Goal: Task Accomplishment & Management: Manage account settings

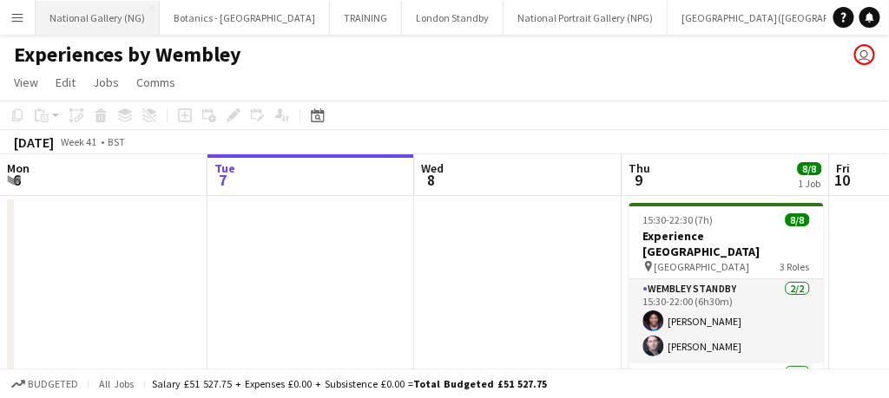
click at [92, 16] on button "National Gallery (NG) Close" at bounding box center [98, 18] width 124 height 34
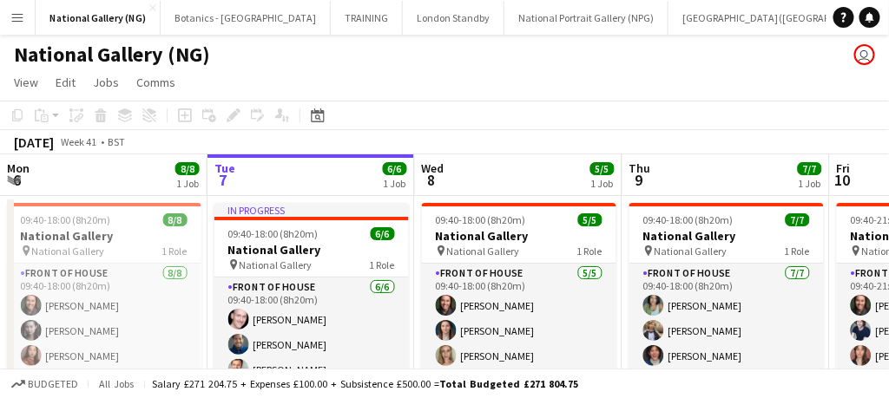
click at [16, 19] on app-icon "Menu" at bounding box center [17, 17] width 14 height 14
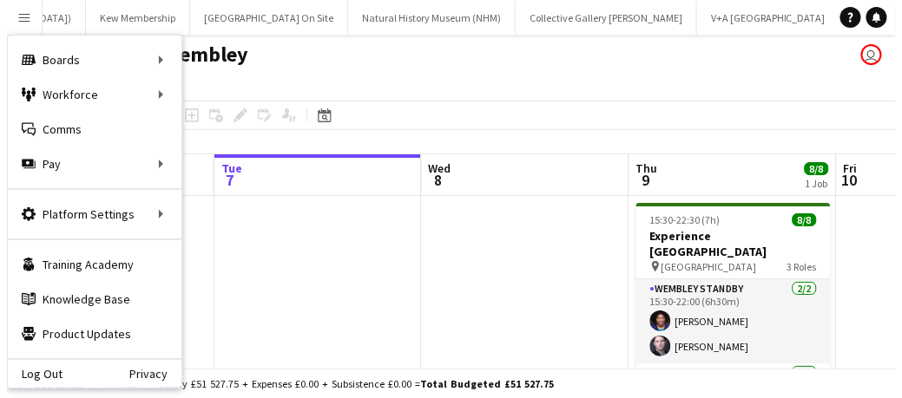
scroll to position [0, 819]
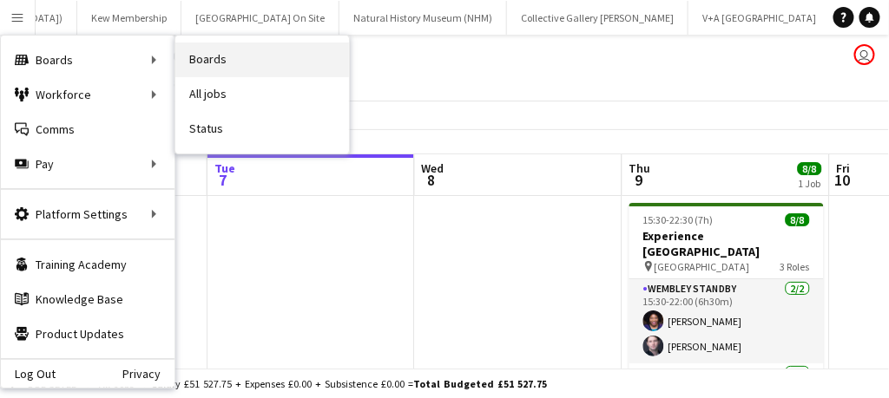
click at [262, 53] on link "Boards" at bounding box center [262, 60] width 174 height 35
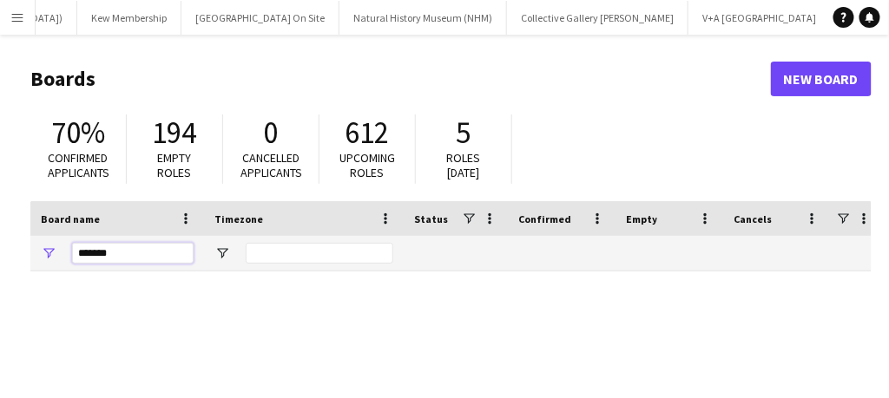
click at [111, 254] on input "*******" at bounding box center [133, 253] width 122 height 21
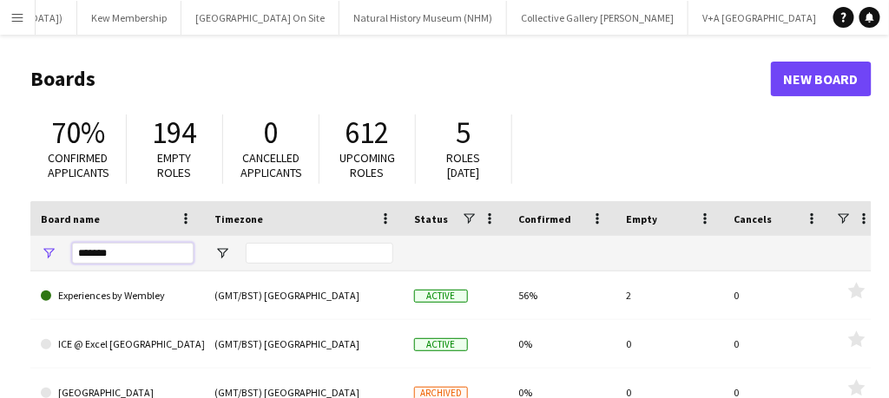
drag, startPoint x: 148, startPoint y: 253, endPoint x: 32, endPoint y: 234, distance: 117.0
click at [32, 234] on div "Board name Timezone Status Confirmed" at bounding box center [482, 236] width 904 height 70
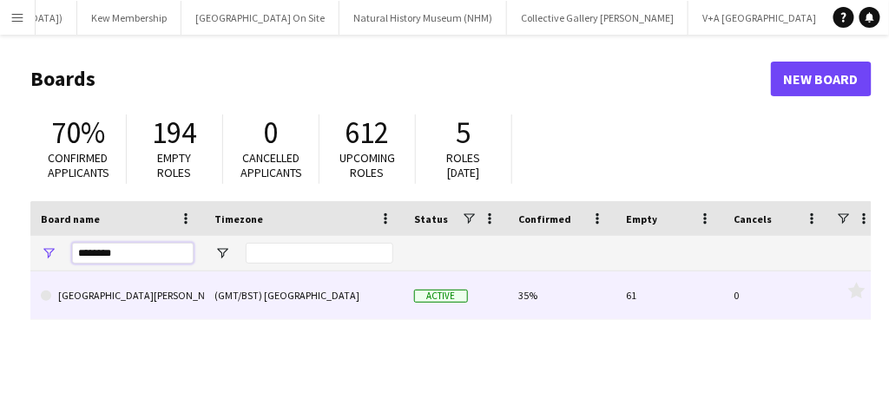
type input "********"
click at [140, 305] on link "[GEOGRAPHIC_DATA][PERSON_NAME]" at bounding box center [117, 296] width 153 height 49
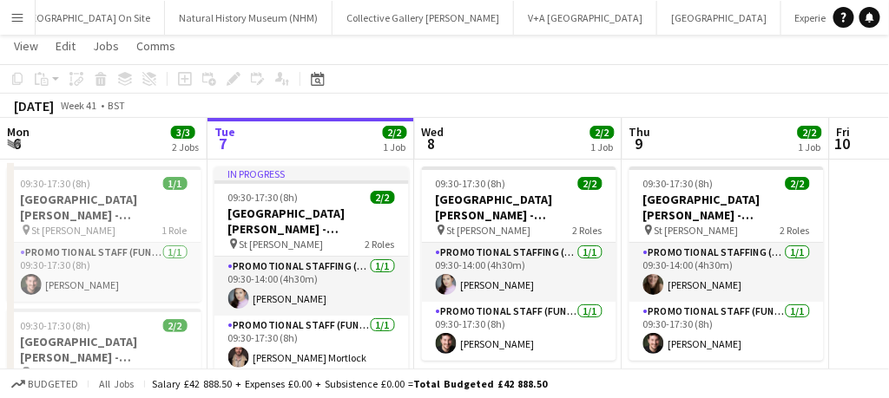
scroll to position [56, 0]
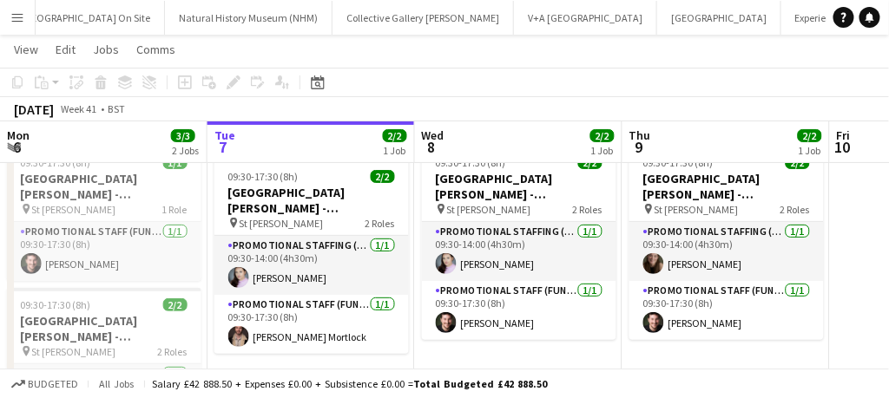
drag, startPoint x: 259, startPoint y: 398, endPoint x: 358, endPoint y: 68, distance: 344.4
click at [358, 68] on app-page-menu "View Day view expanded Day view collapsed Month view Date picker Jump to [DATE]…" at bounding box center [444, 51] width 889 height 33
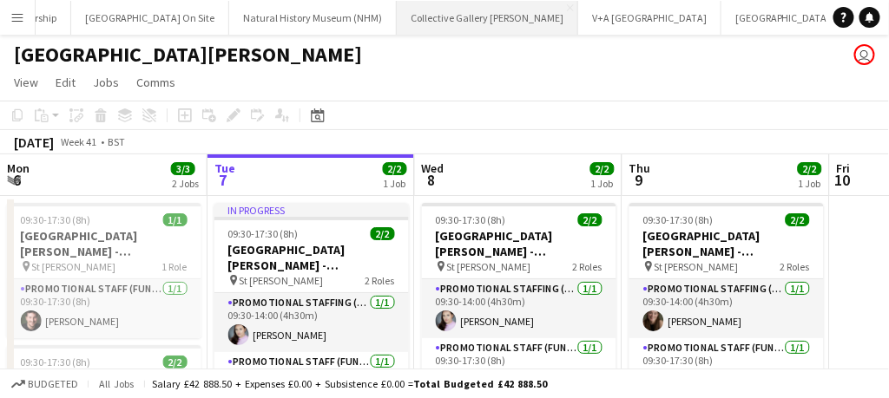
scroll to position [0, 1005]
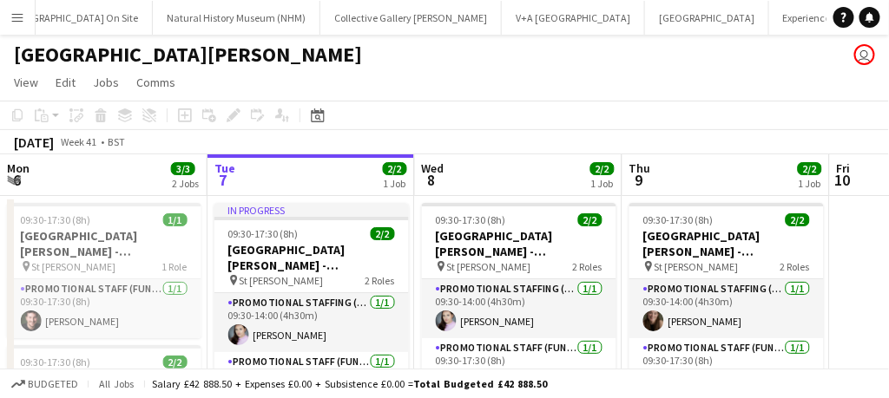
click at [17, 22] on app-icon "Menu" at bounding box center [17, 17] width 14 height 14
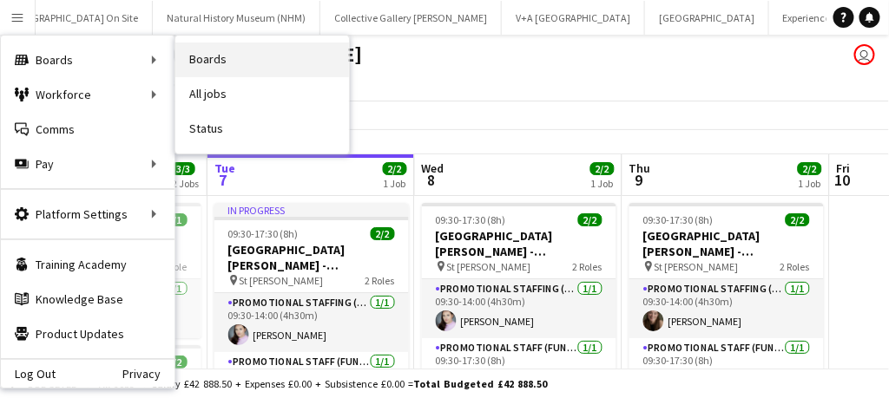
click at [250, 59] on link "Boards" at bounding box center [262, 60] width 174 height 35
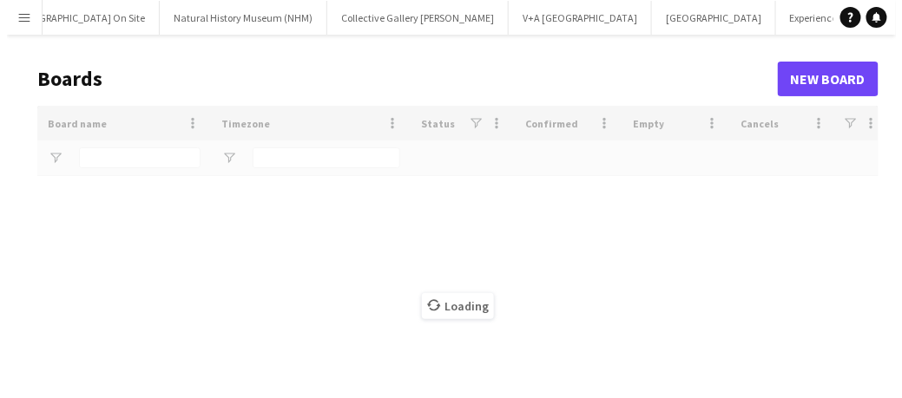
scroll to position [0, 1002]
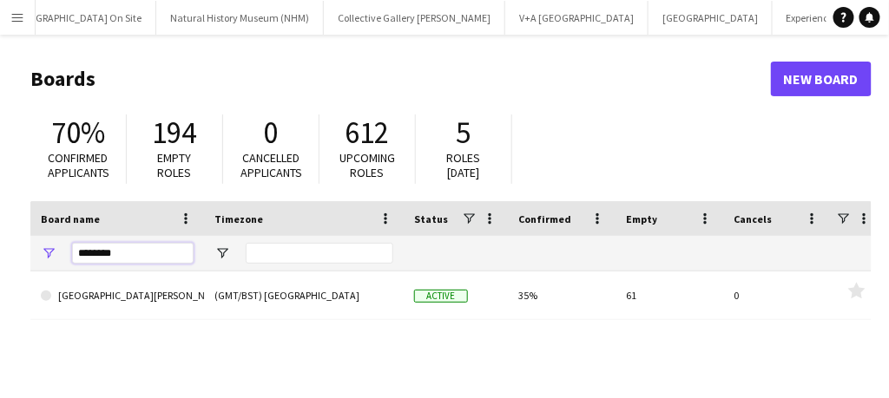
drag, startPoint x: 128, startPoint y: 250, endPoint x: 55, endPoint y: 242, distance: 74.2
click at [55, 242] on div "********" at bounding box center [117, 253] width 174 height 35
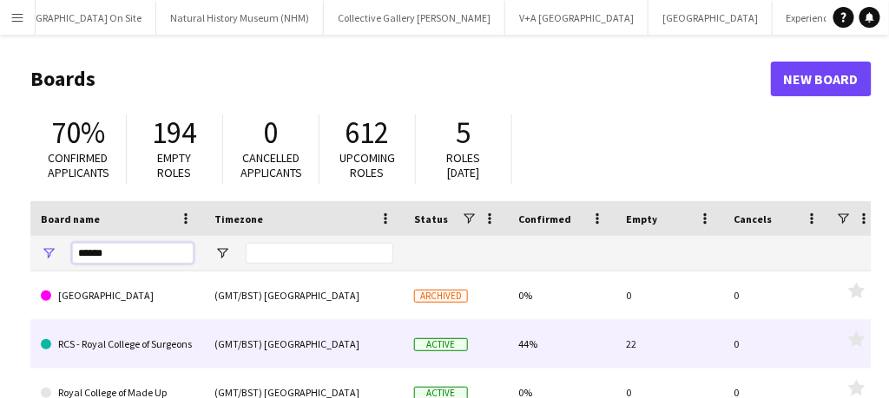
type input "*****"
click at [75, 348] on link "RCS - Royal College of Surgeons" at bounding box center [117, 344] width 153 height 49
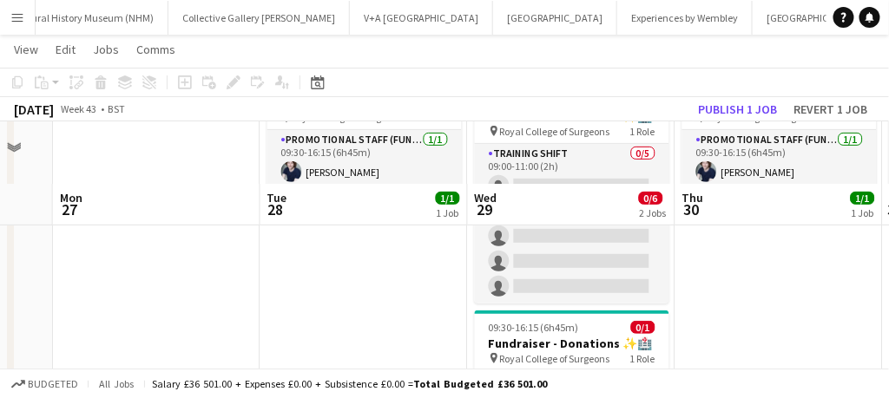
scroll to position [233, 0]
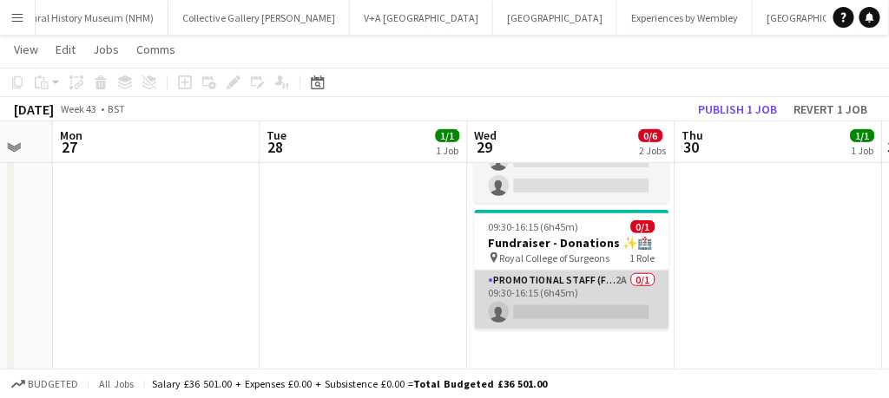
click at [608, 292] on app-card-role "Promotional Staff (Fundraiser) 2A 0/1 09:30-16:15 (6h45m) single-neutral-actions" at bounding box center [572, 300] width 194 height 59
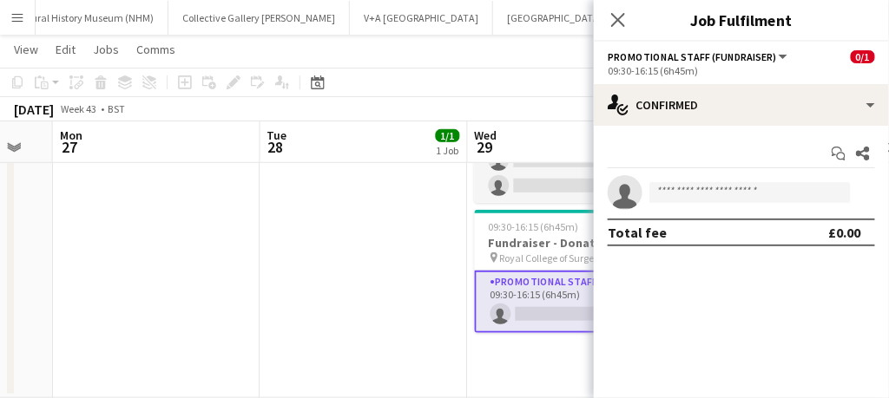
click at [562, 313] on app-card-role "Promotional Staff (Fundraiser) 2A 0/1 09:30-16:15 (6h45m) single-neutral-actions" at bounding box center [572, 302] width 194 height 62
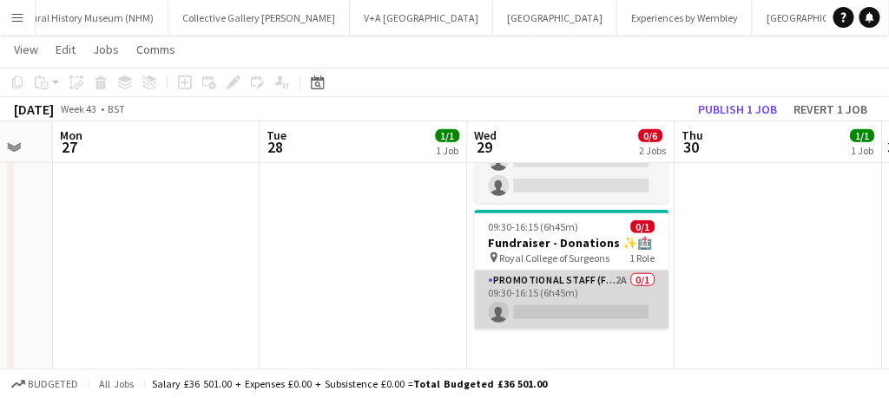
click at [562, 313] on app-card-role "Promotional Staff (Fundraiser) 2A 0/1 09:30-16:15 (6h45m) single-neutral-actions" at bounding box center [572, 300] width 194 height 59
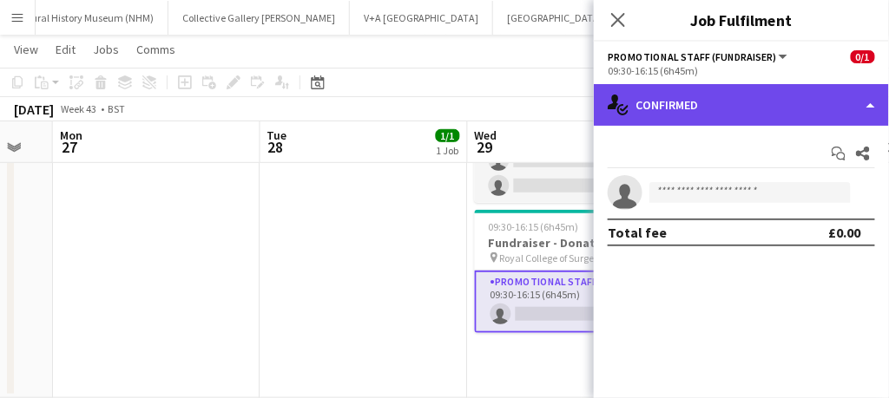
click at [821, 110] on div "single-neutral-actions-check-2 Confirmed" at bounding box center [741, 105] width 295 height 42
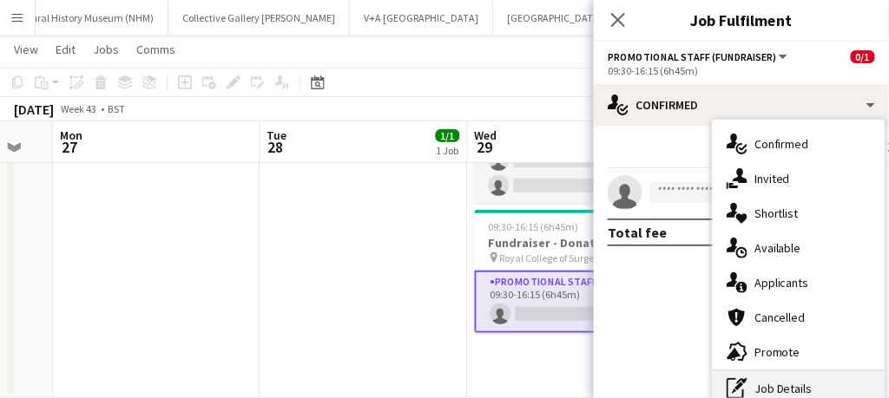
click at [773, 386] on div "pen-write Job Details" at bounding box center [799, 389] width 172 height 35
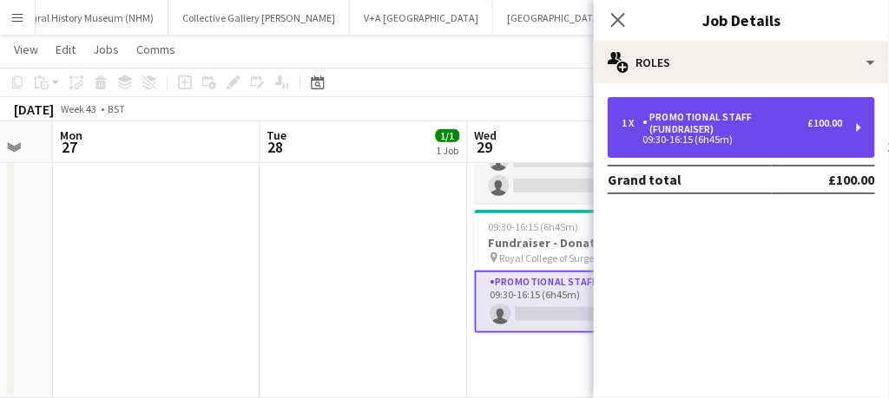
click at [763, 133] on div "Promotional Staff (Fundraiser)" at bounding box center [725, 123] width 166 height 24
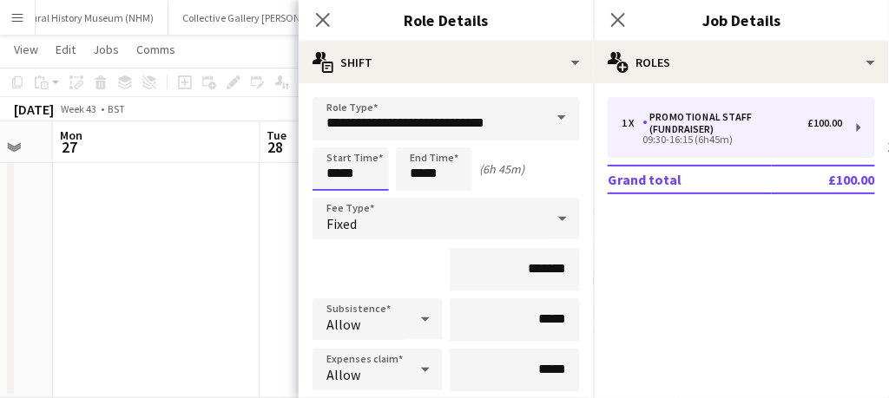
click at [367, 164] on input "*****" at bounding box center [350, 169] width 76 height 43
click at [333, 200] on div at bounding box center [333, 199] width 35 height 17
click at [336, 138] on div at bounding box center [333, 138] width 35 height 17
click at [366, 200] on div at bounding box center [368, 199] width 35 height 17
type input "*****"
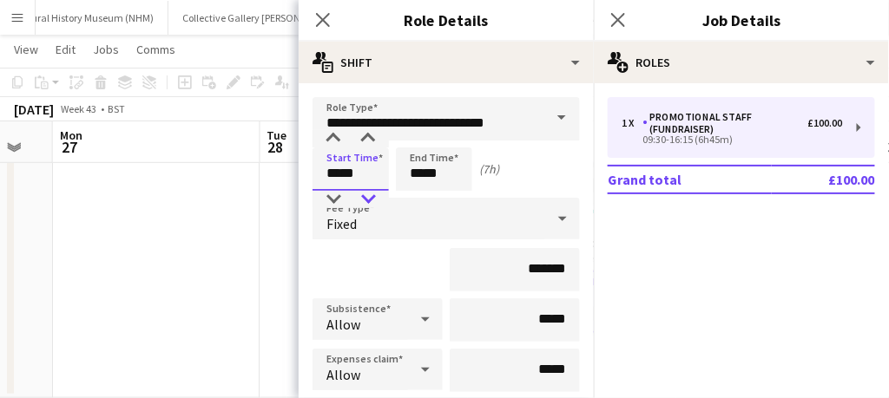
click at [366, 200] on div at bounding box center [368, 199] width 35 height 17
click at [328, 25] on icon at bounding box center [322, 19] width 16 height 16
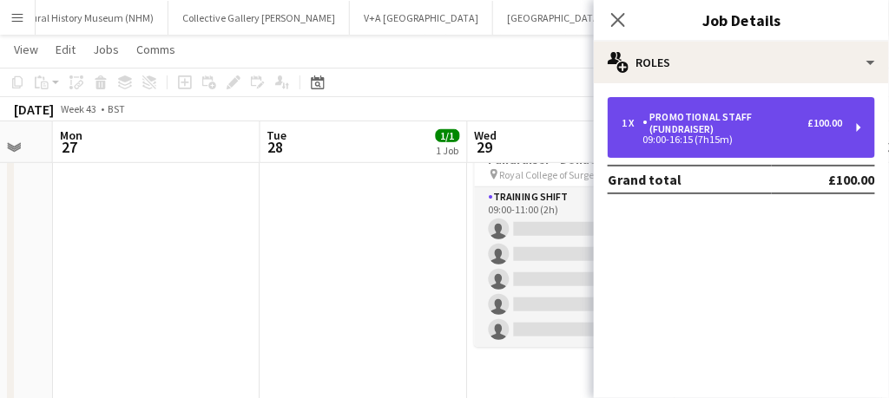
click at [698, 144] on div "09:00-16:15 (7h15m)" at bounding box center [731, 139] width 221 height 9
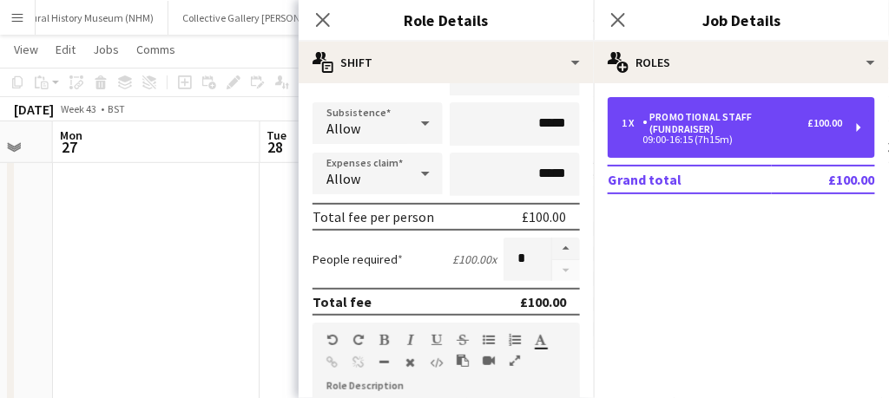
scroll to position [304, 0]
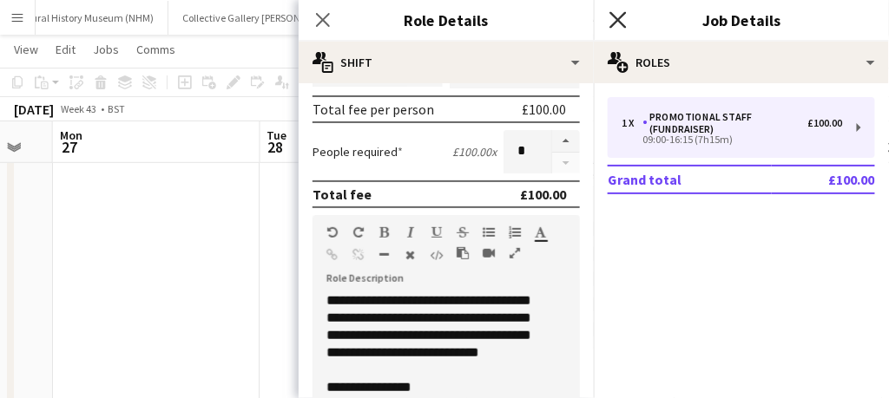
click at [616, 17] on icon at bounding box center [617, 19] width 16 height 16
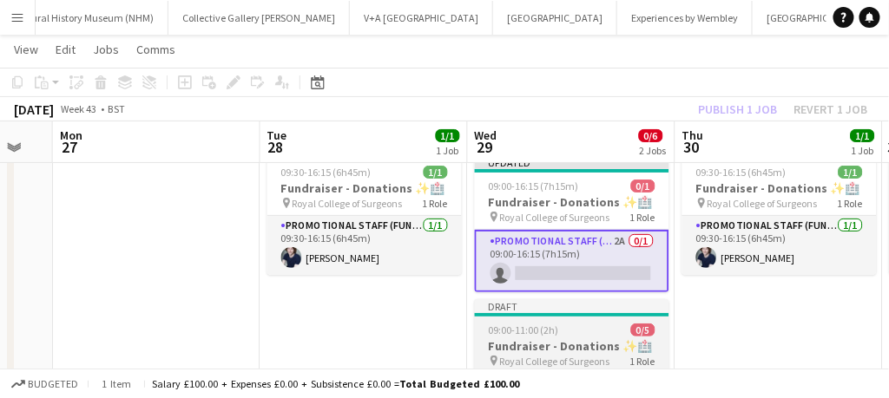
scroll to position [47, 0]
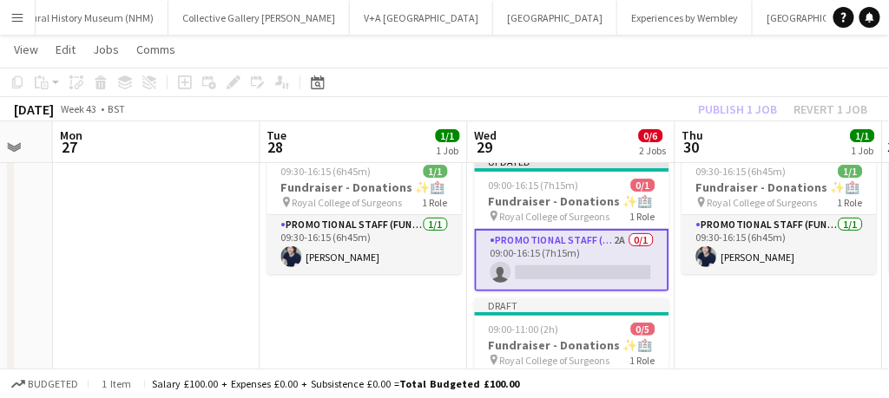
click at [591, 267] on app-card-role "Promotional Staff (Fundraiser) 2A 0/1 09:00-16:15 (7h15m) single-neutral-actions" at bounding box center [572, 260] width 194 height 62
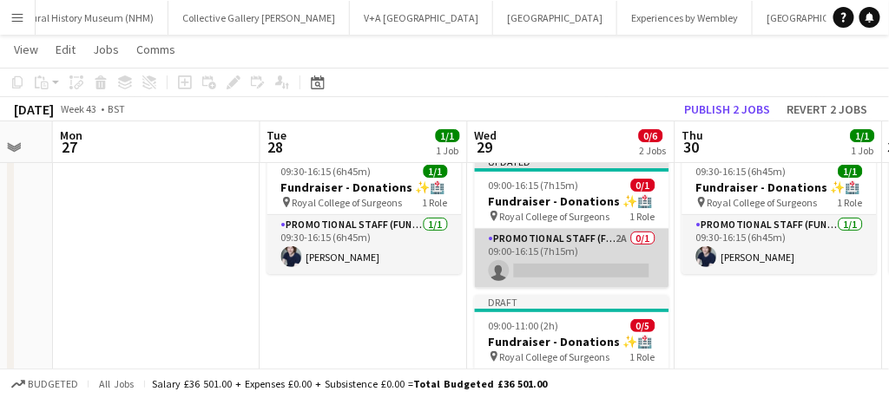
click at [594, 267] on app-card-role "Promotional Staff (Fundraiser) 2A 0/1 09:00-16:15 (7h15m) single-neutral-actions" at bounding box center [572, 258] width 194 height 59
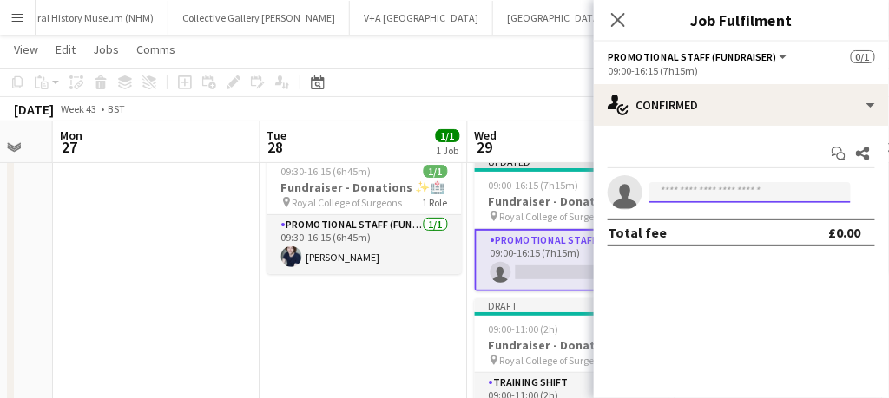
click at [681, 197] on input at bounding box center [749, 192] width 201 height 21
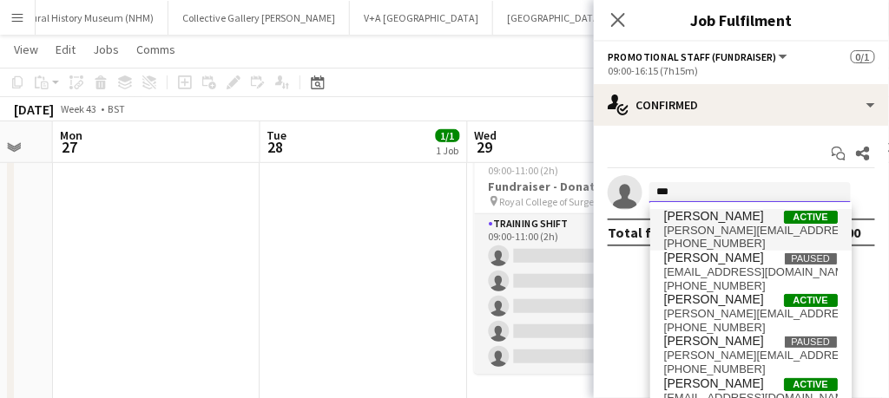
scroll to position [0, 0]
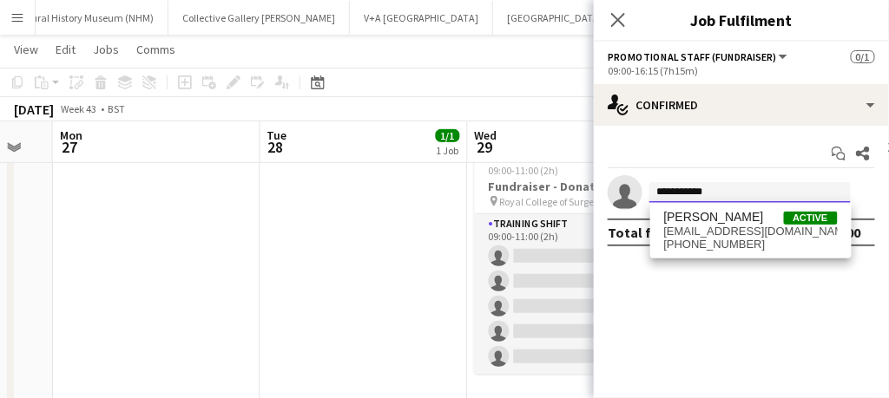
type input "**********"
click at [714, 227] on span "[EMAIL_ADDRESS][DOMAIN_NAME]" at bounding box center [751, 232] width 174 height 14
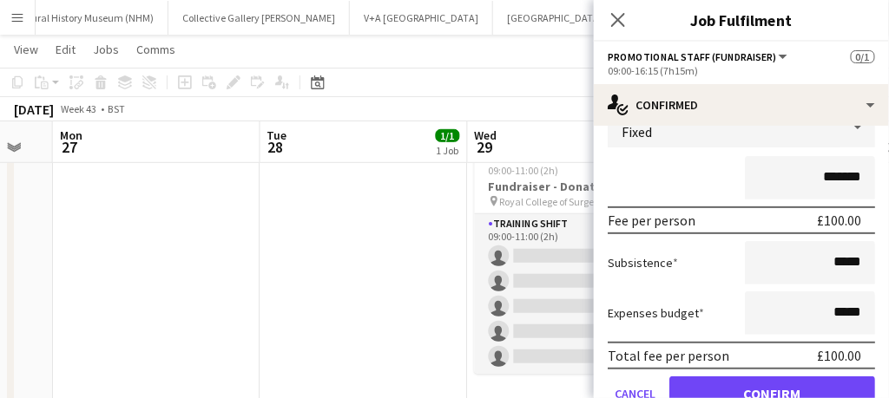
scroll to position [203, 0]
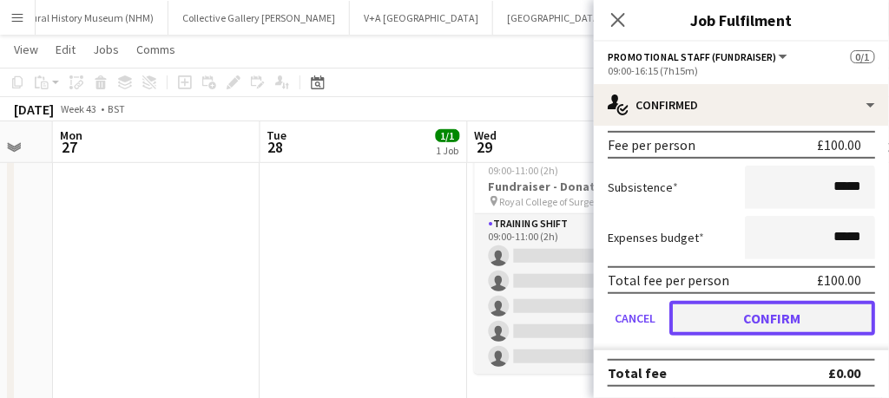
click at [759, 317] on button "Confirm" at bounding box center [772, 318] width 206 height 35
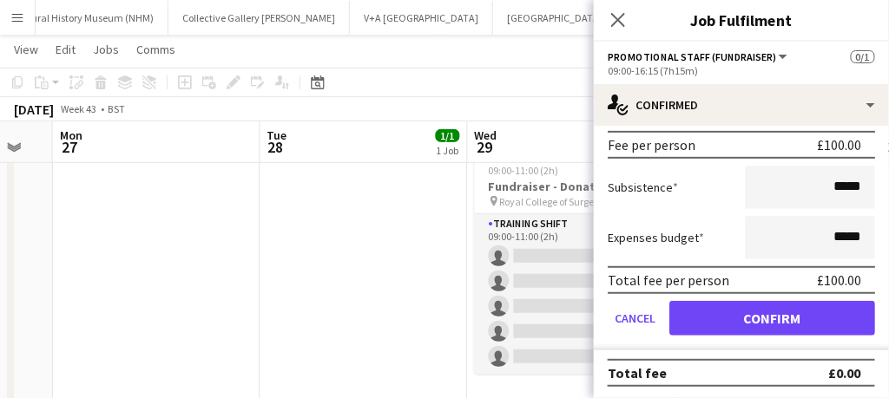
scroll to position [0, 0]
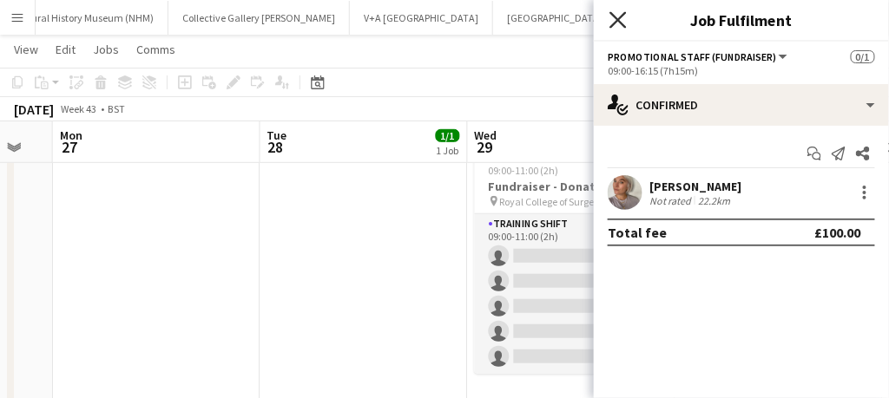
click at [619, 17] on icon "Close pop-in" at bounding box center [617, 19] width 16 height 16
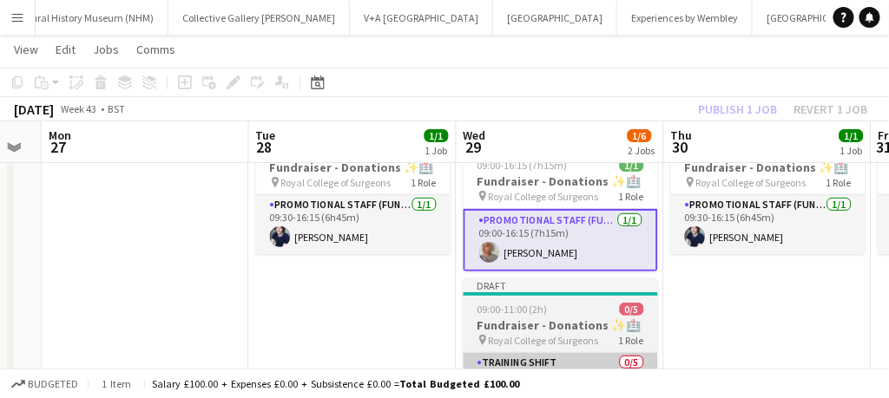
scroll to position [68, 0]
click at [571, 233] on app-card-role "Promotional Staff (Fundraiser) [DATE] 09:00-16:15 (7h15m) [PERSON_NAME]" at bounding box center [561, 239] width 194 height 62
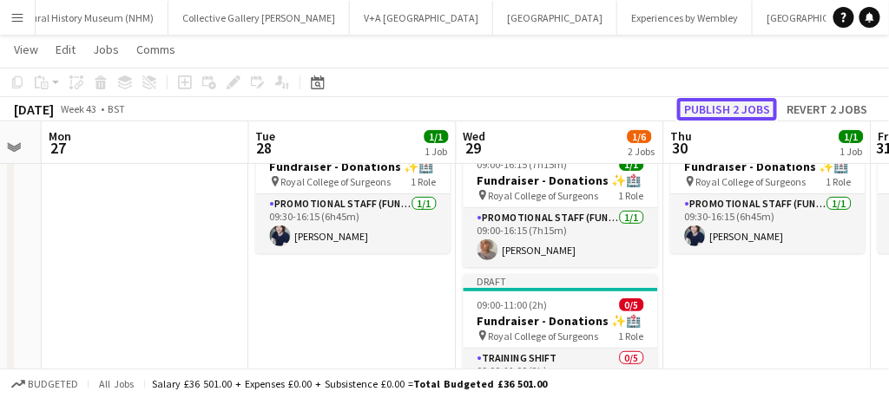
click at [710, 109] on button "Publish 2 jobs" at bounding box center [727, 109] width 100 height 23
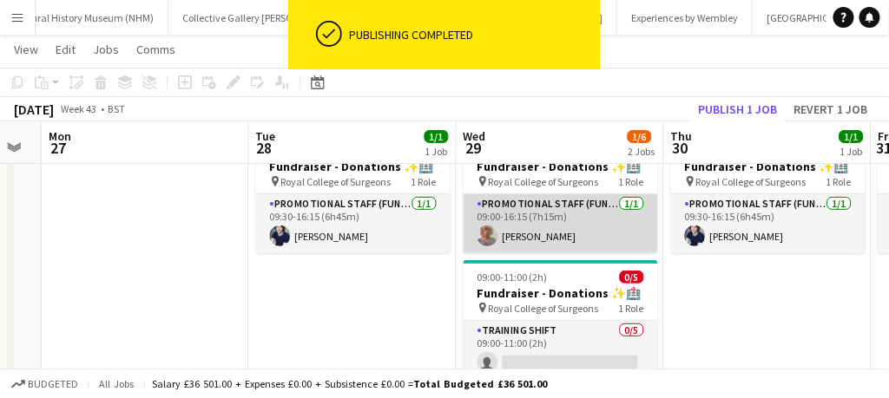
click at [539, 234] on app-card-role "Promotional Staff (Fundraiser) [DATE] 09:00-16:15 (7h15m) [PERSON_NAME]" at bounding box center [561, 223] width 194 height 59
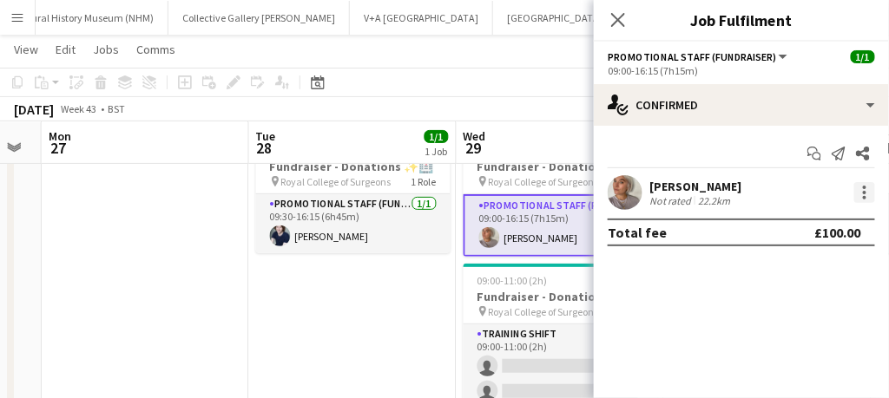
click at [868, 188] on div at bounding box center [864, 192] width 21 height 21
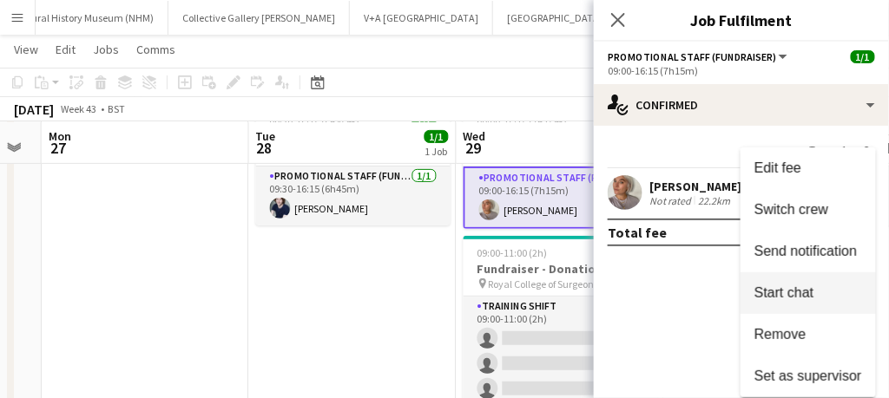
scroll to position [95, 0]
click at [636, 186] on div at bounding box center [444, 199] width 889 height 398
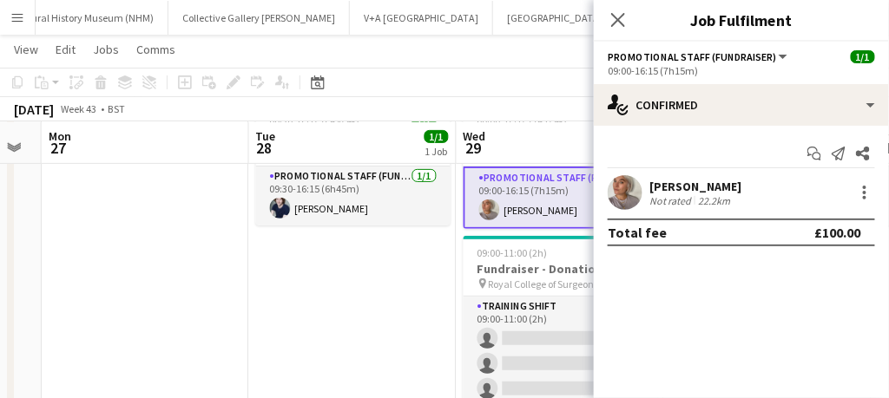
click at [665, 187] on div "[PERSON_NAME]" at bounding box center [695, 187] width 92 height 16
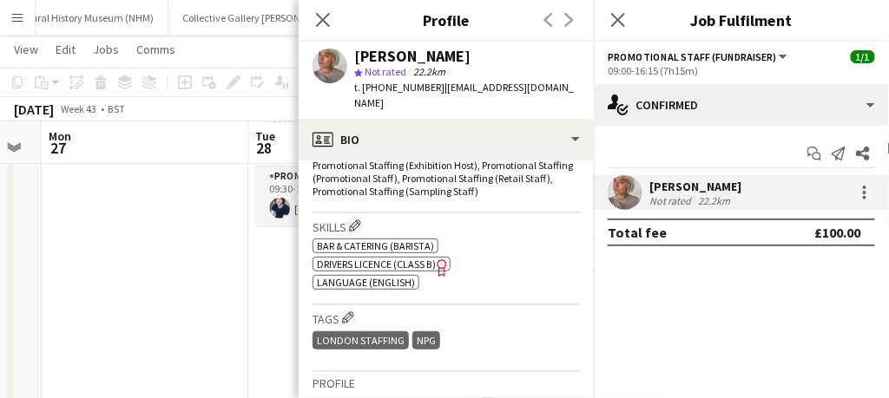
scroll to position [745, 0]
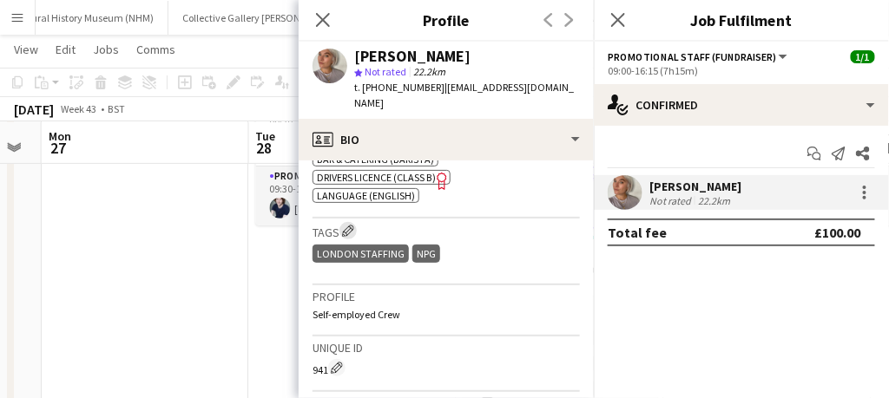
click at [354, 225] on app-icon "Edit crew company tags" at bounding box center [348, 231] width 12 height 12
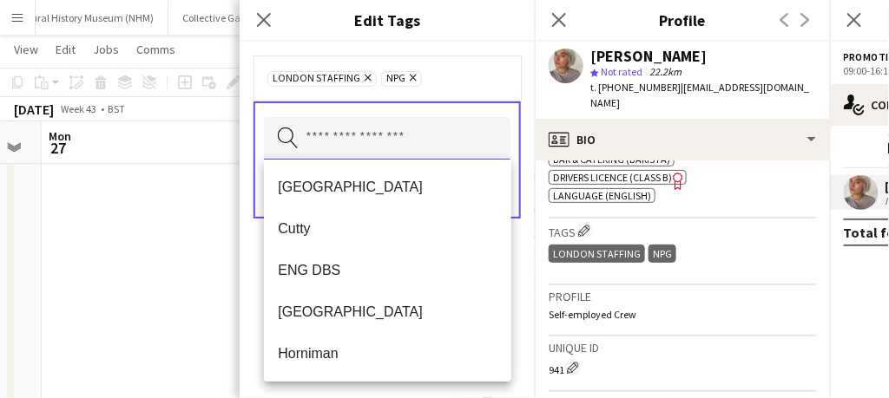
click at [342, 140] on input "text" at bounding box center [387, 138] width 247 height 43
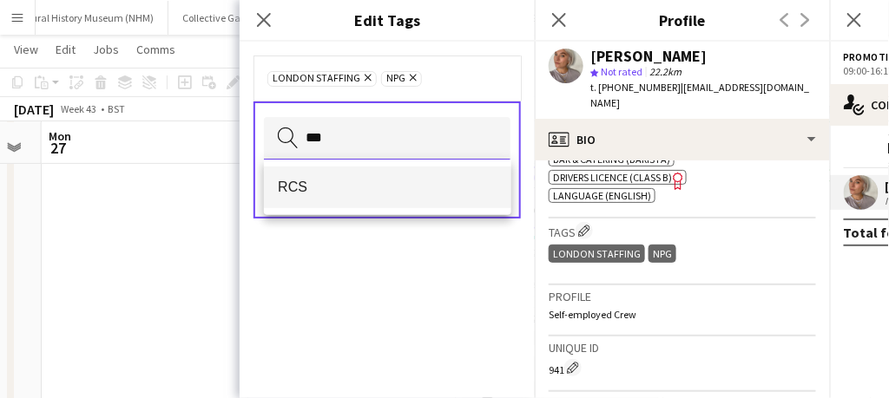
type input "***"
click at [290, 185] on span "RCS" at bounding box center [388, 187] width 220 height 16
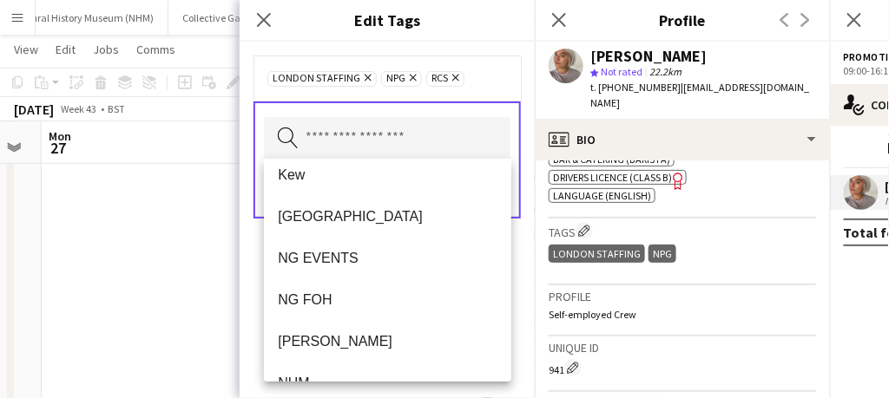
scroll to position [283, 0]
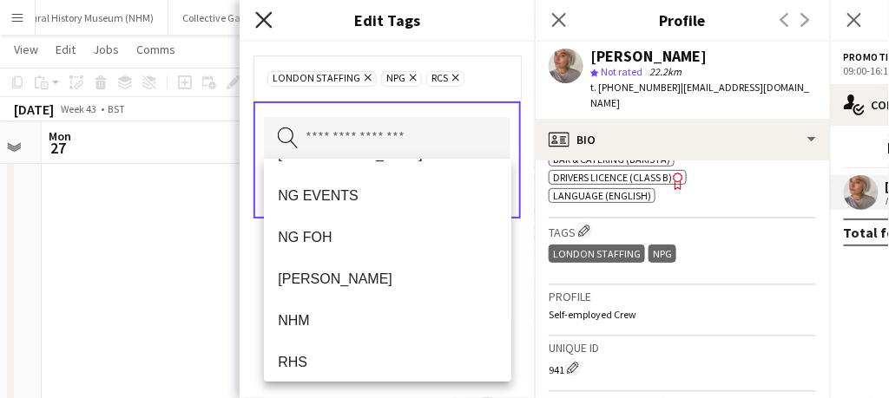
click at [266, 19] on icon at bounding box center [263, 19] width 16 height 16
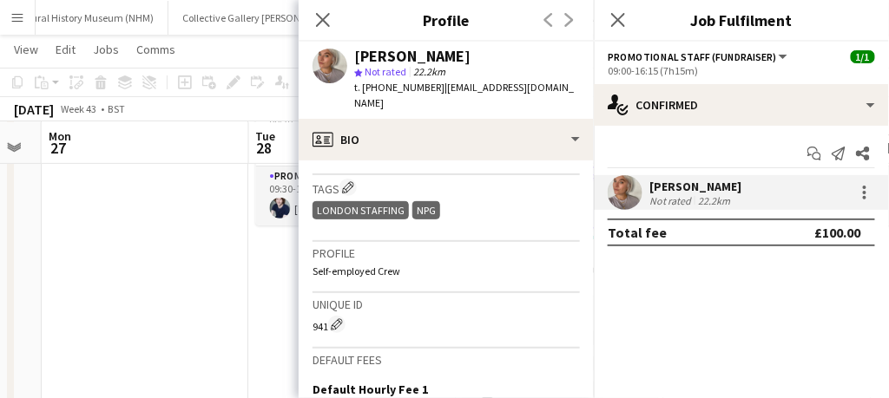
scroll to position [773, 0]
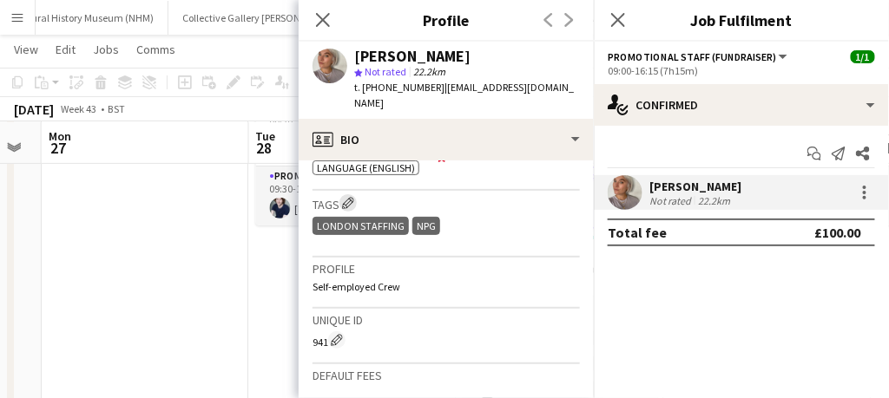
click at [354, 197] on app-icon "Edit crew company tags" at bounding box center [348, 203] width 12 height 12
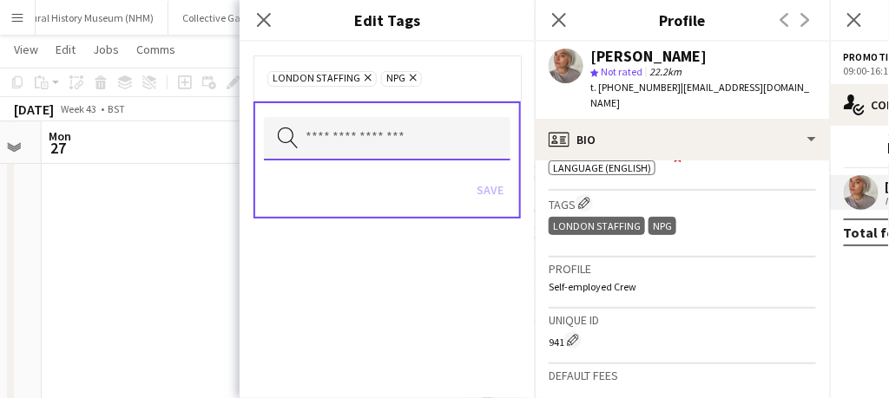
click at [354, 125] on input "text" at bounding box center [387, 138] width 247 height 43
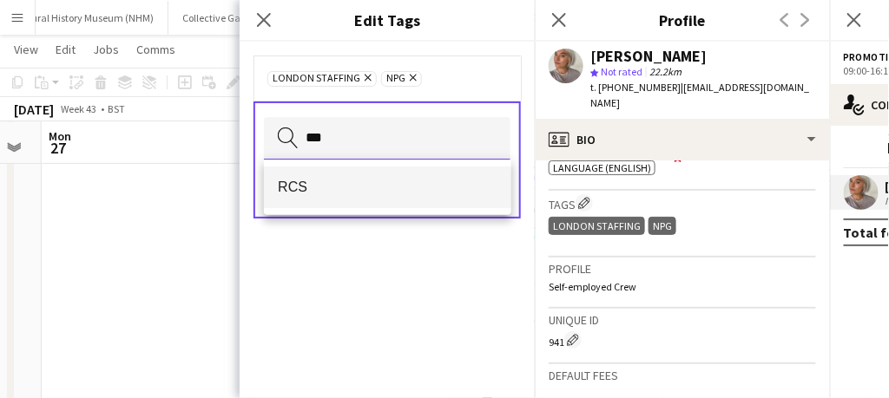
type input "***"
click at [295, 193] on span "RCS" at bounding box center [388, 187] width 220 height 16
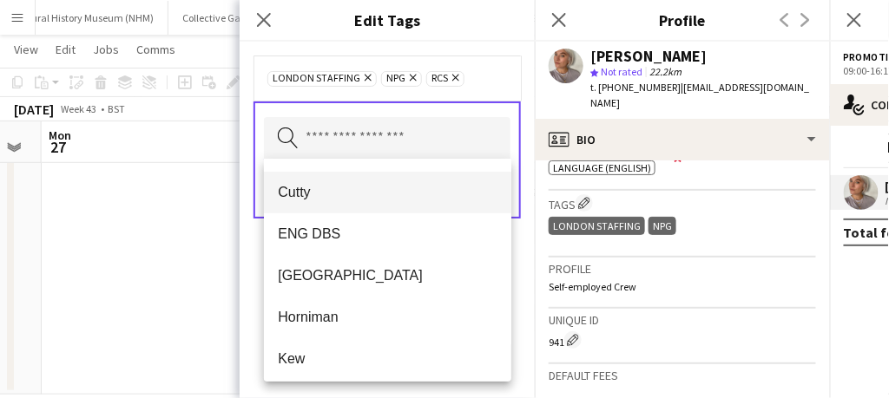
scroll to position [0, 0]
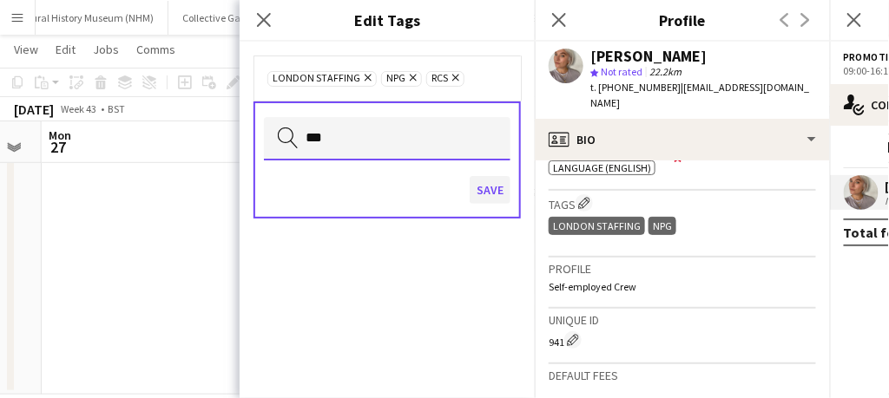
type input "***"
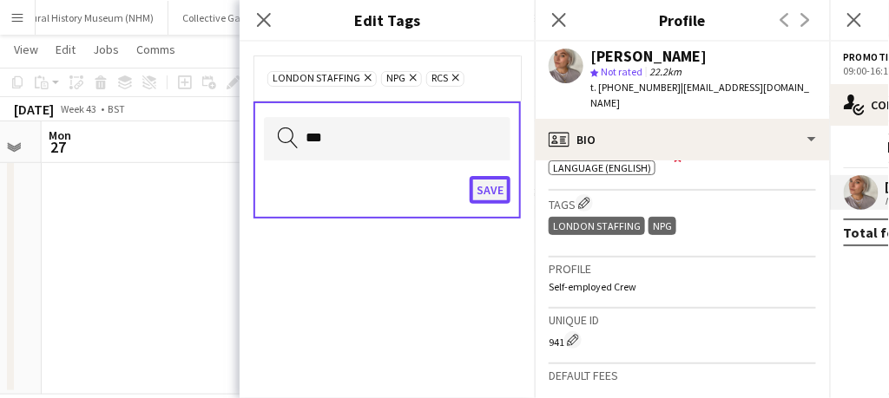
click at [488, 178] on button "Save" at bounding box center [490, 190] width 41 height 28
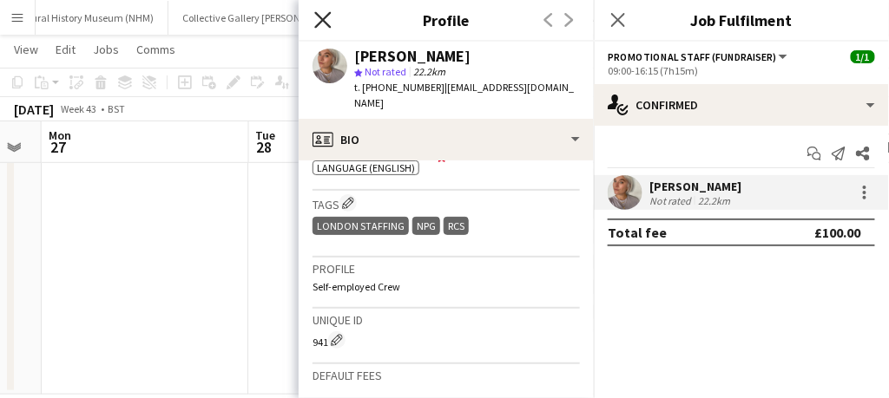
click at [321, 16] on icon "Close pop-in" at bounding box center [322, 19] width 16 height 16
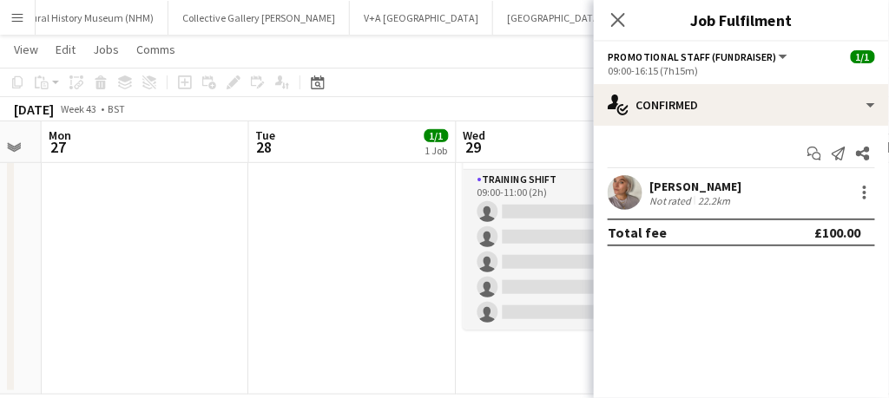
click at [618, 16] on icon "Close pop-in" at bounding box center [618, 20] width 14 height 14
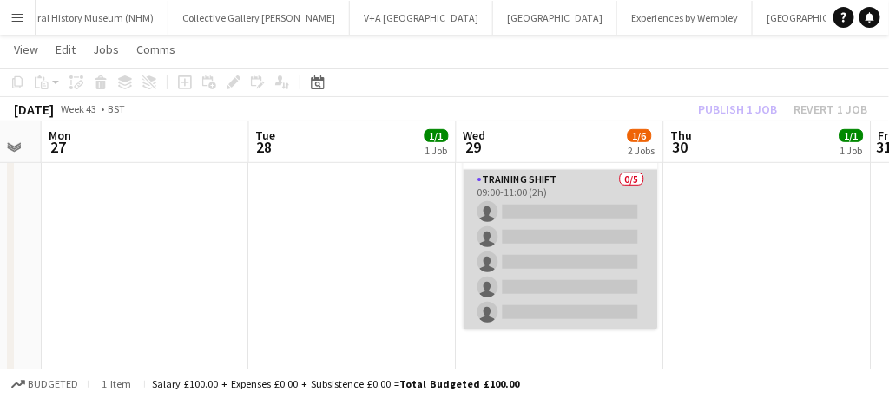
click at [531, 207] on app-card-role "Training shift 0/5 09:00-11:00 (2h) single-neutral-actions single-neutral-actio…" at bounding box center [561, 250] width 194 height 160
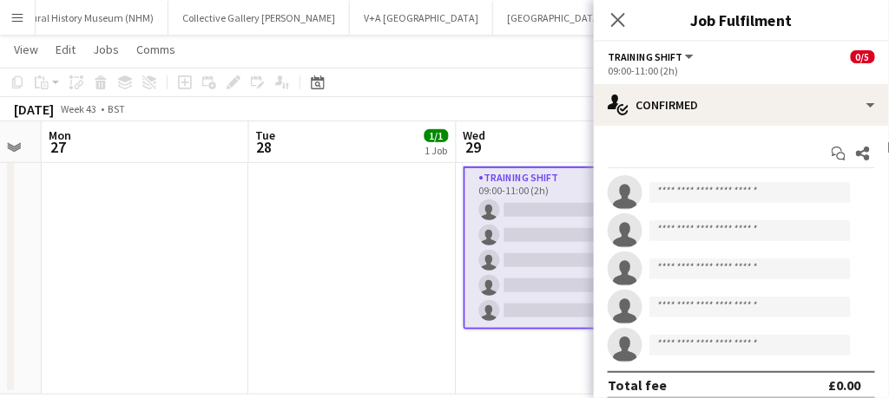
click at [521, 290] on app-card-role "Training shift 0/5 09:00-11:00 (2h) single-neutral-actions single-neutral-actio…" at bounding box center [561, 248] width 194 height 163
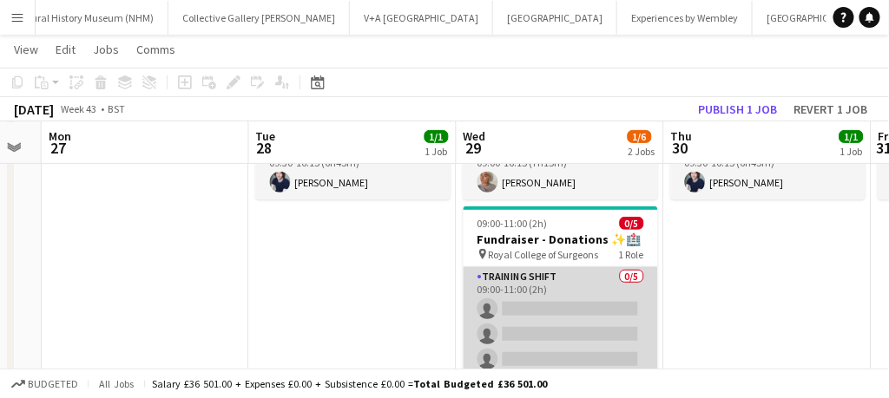
scroll to position [123, 0]
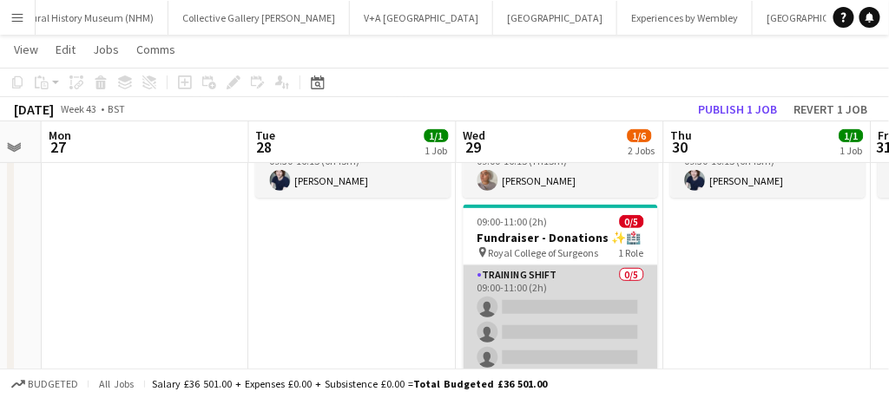
click at [521, 290] on app-card-role "Training shift 0/5 09:00-11:00 (2h) single-neutral-actions single-neutral-actio…" at bounding box center [561, 346] width 194 height 160
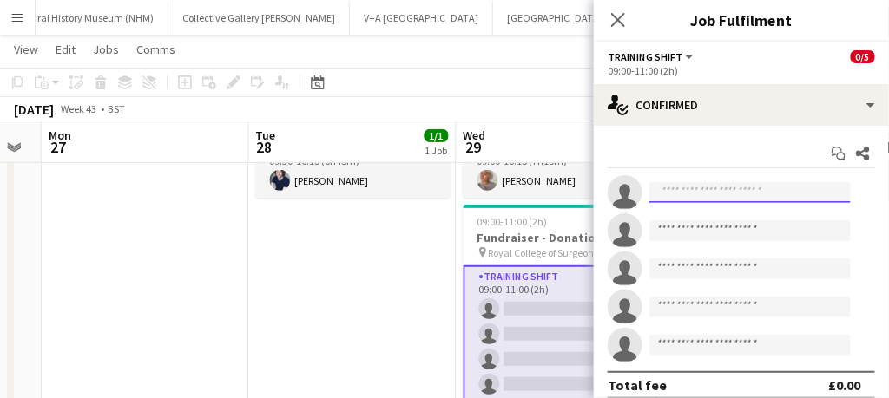
click at [688, 189] on input at bounding box center [749, 192] width 201 height 21
type input "*"
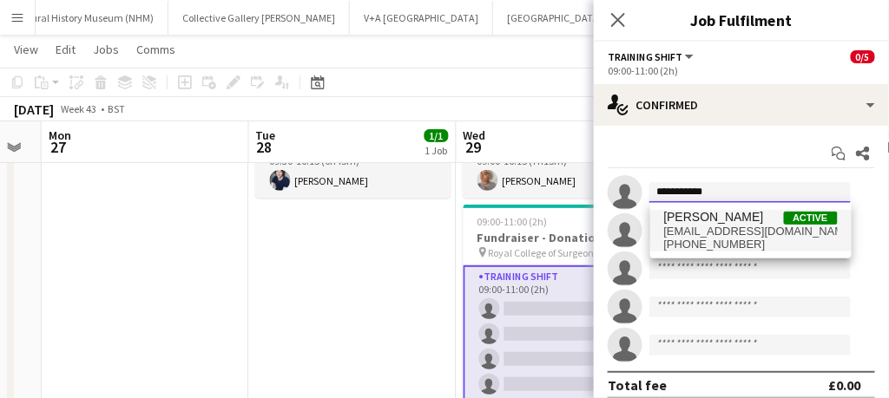
type input "**********"
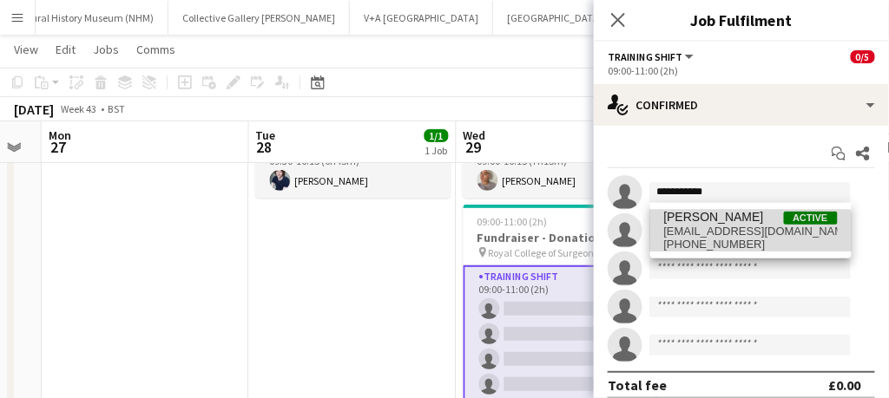
click at [701, 241] on span "[PHONE_NUMBER]" at bounding box center [751, 245] width 174 height 14
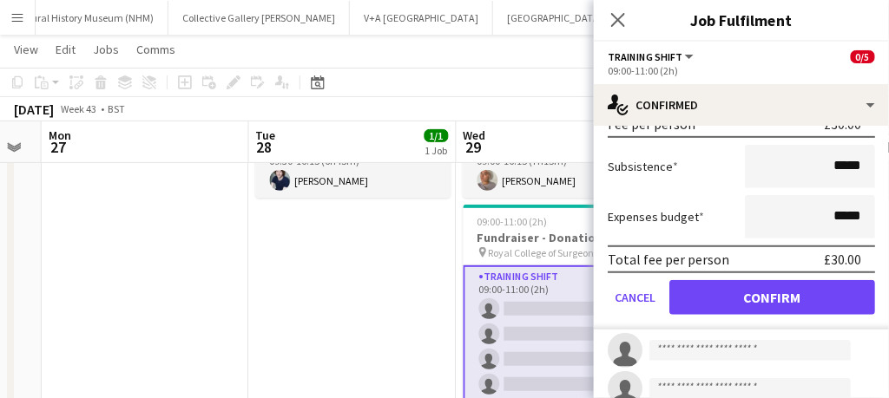
scroll to position [226, 0]
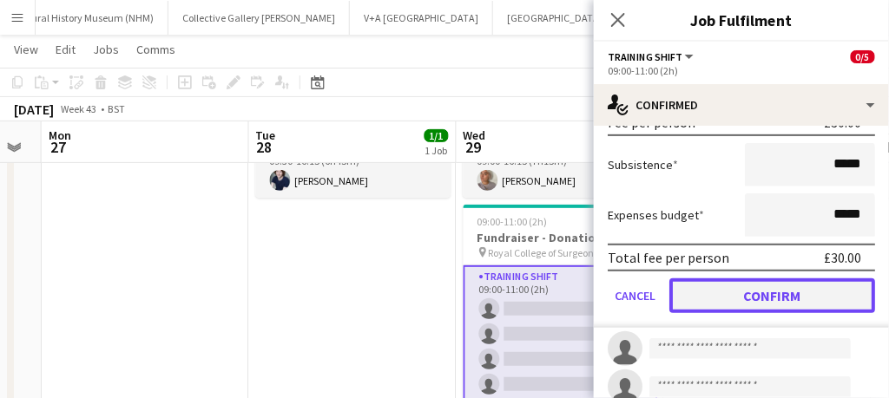
click at [721, 290] on button "Confirm" at bounding box center [772, 296] width 206 height 35
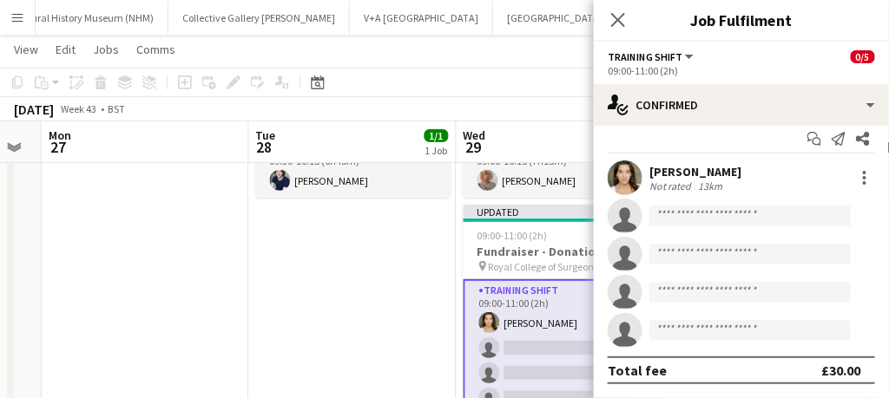
scroll to position [14, 0]
click at [616, 17] on icon at bounding box center [617, 19] width 16 height 16
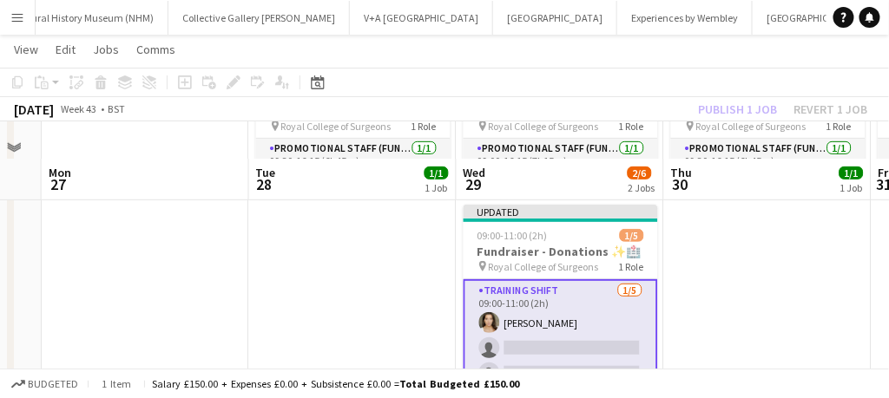
scroll to position [178, 0]
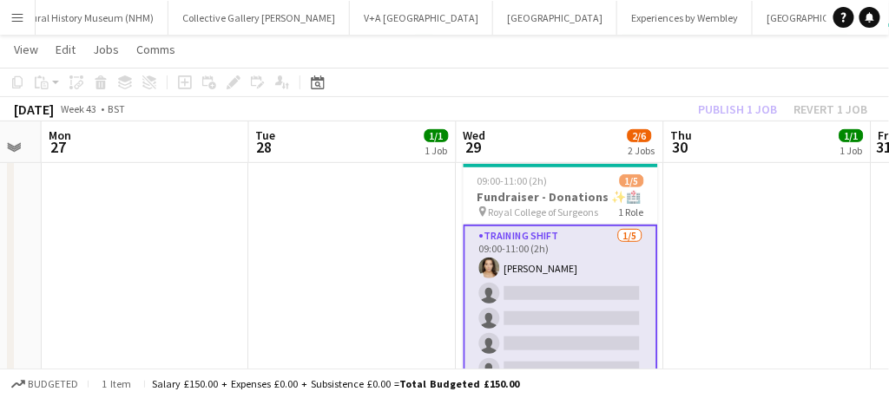
click at [529, 285] on app-card-role "Training shift [DATE] 09:00-11:00 (2h) [PERSON_NAME] single-neutral-actions sin…" at bounding box center [561, 306] width 194 height 163
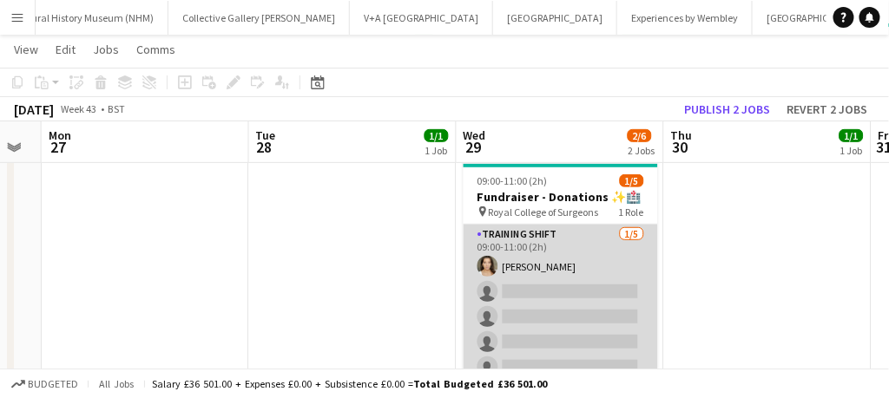
click at [529, 285] on app-card-role "Training shift [DATE] 09:00-11:00 (2h) [PERSON_NAME] single-neutral-actions sin…" at bounding box center [561, 305] width 194 height 160
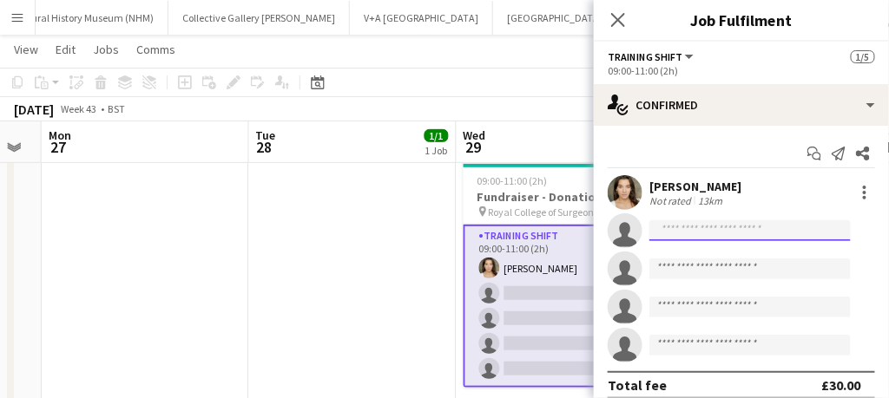
click at [694, 230] on input at bounding box center [749, 230] width 201 height 21
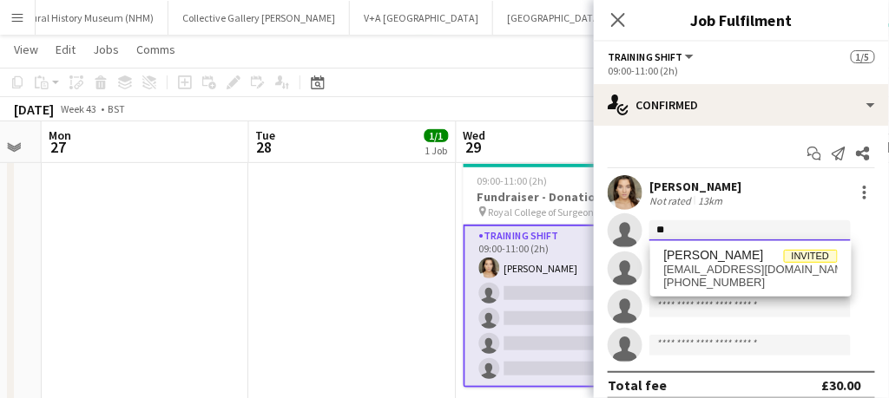
type input "*"
type input "*****"
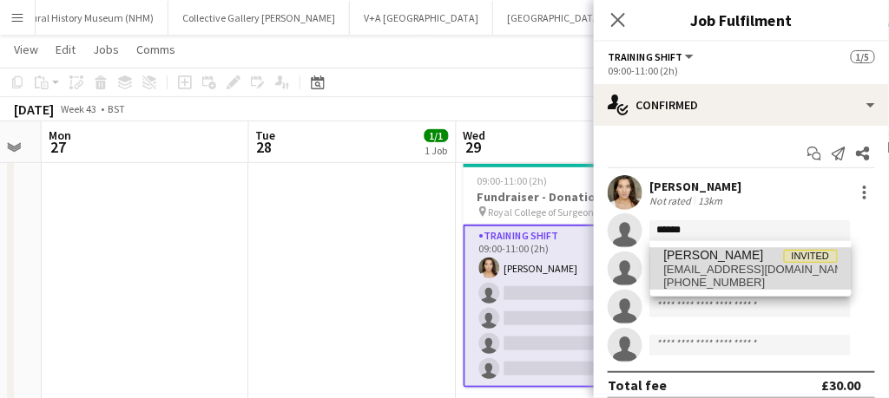
click at [686, 273] on span "[EMAIL_ADDRESS][DOMAIN_NAME]" at bounding box center [751, 270] width 174 height 14
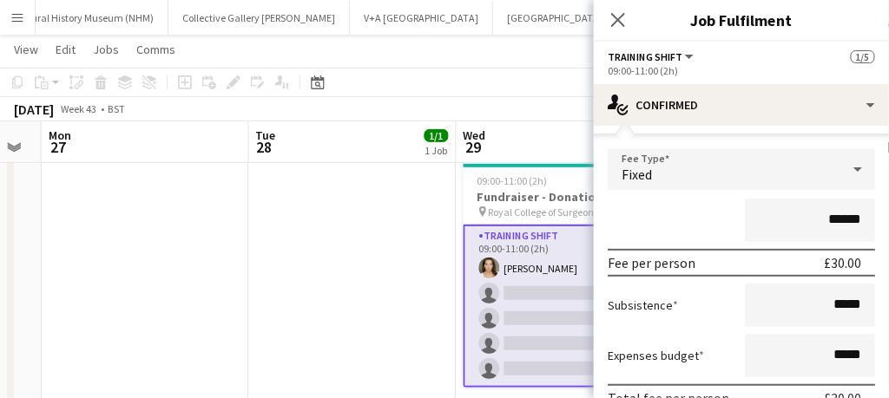
scroll to position [220, 0]
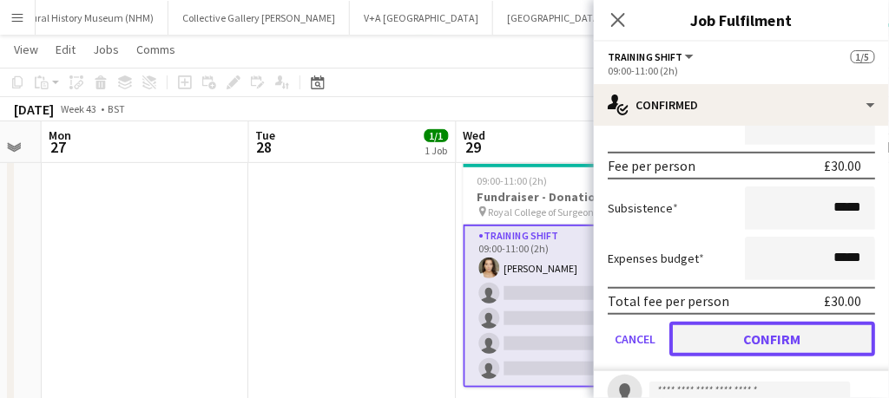
click at [720, 348] on button "Confirm" at bounding box center [772, 339] width 206 height 35
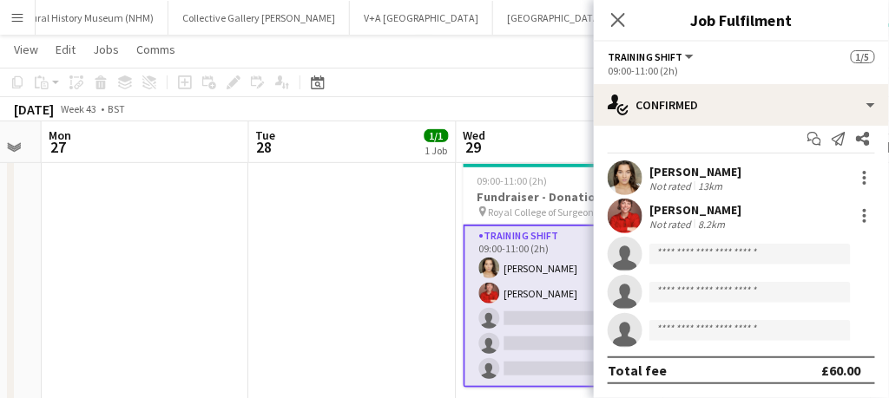
scroll to position [14, 0]
click at [621, 16] on icon at bounding box center [617, 19] width 16 height 16
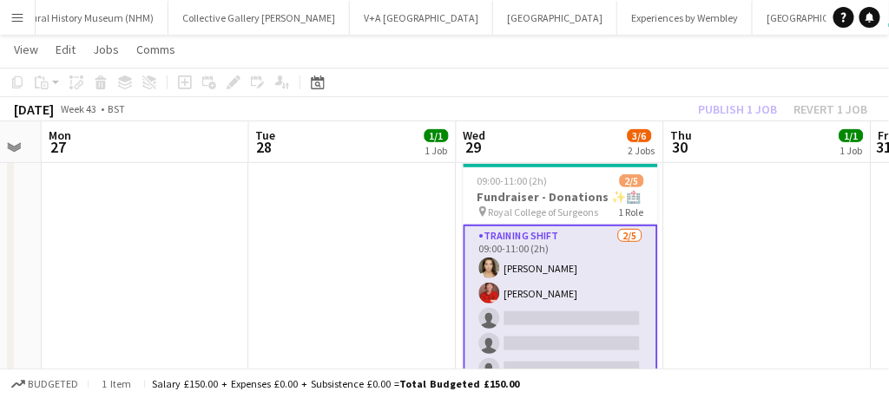
click at [528, 316] on app-card-role "Training shift [DATE] 09:00-11:00 (2h) [PERSON_NAME] [PERSON_NAME] single-neutr…" at bounding box center [561, 306] width 194 height 163
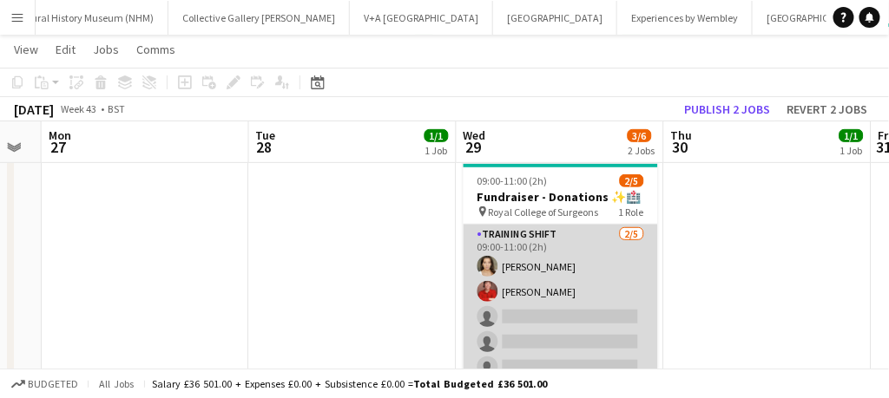
click at [547, 310] on app-card-role "Training shift [DATE] 09:00-11:00 (2h) [PERSON_NAME] [PERSON_NAME] single-neutr…" at bounding box center [561, 305] width 194 height 160
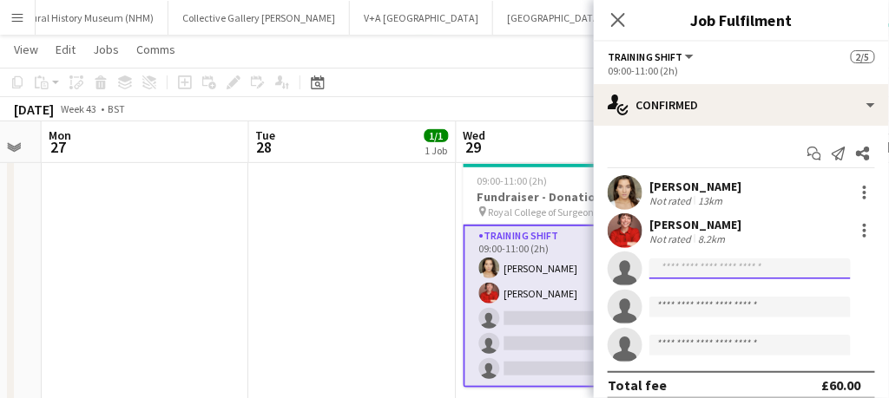
click at [692, 266] on input at bounding box center [749, 269] width 201 height 21
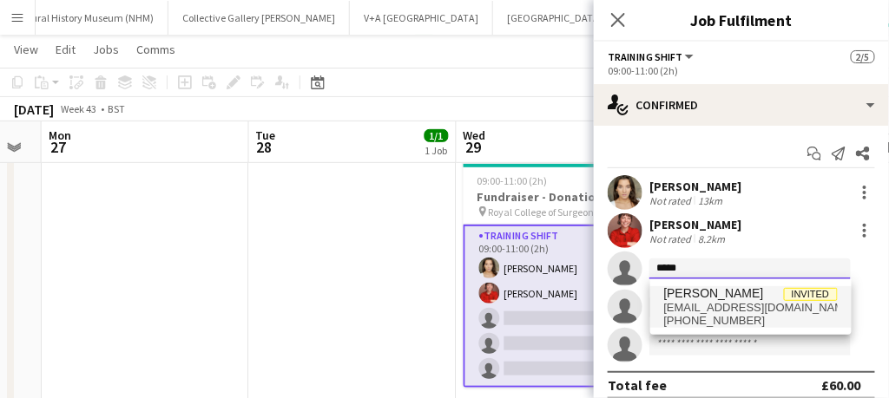
type input "*****"
click at [687, 325] on span "[PHONE_NUMBER]" at bounding box center [751, 321] width 174 height 14
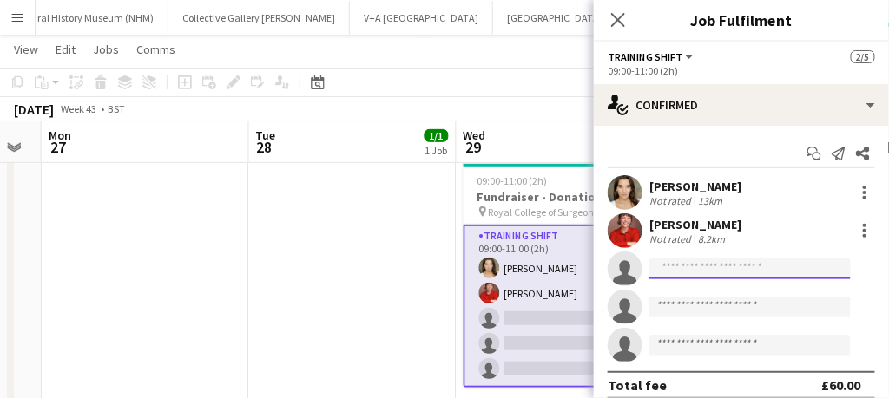
scroll to position [0, 0]
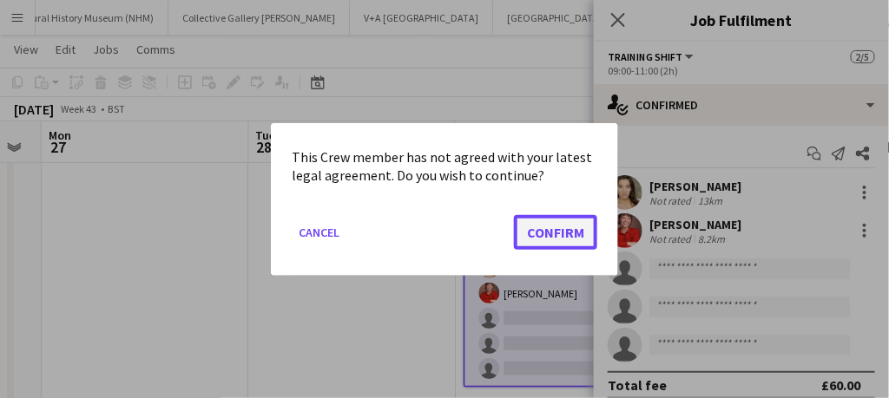
click at [556, 237] on button "Confirm" at bounding box center [555, 231] width 83 height 35
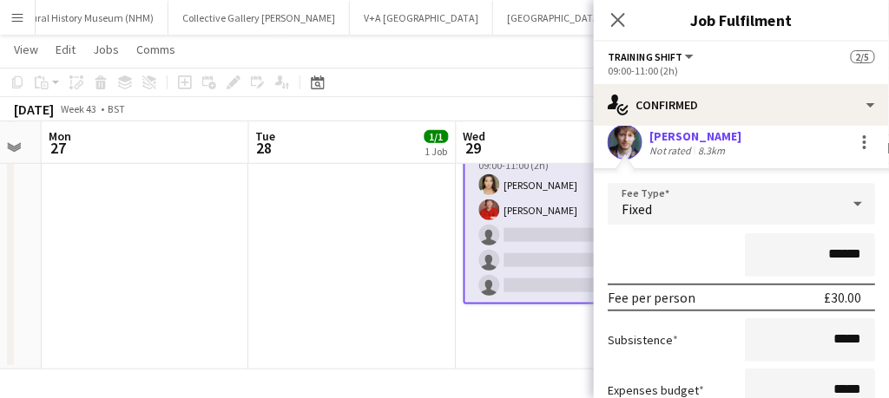
scroll to position [252, 0]
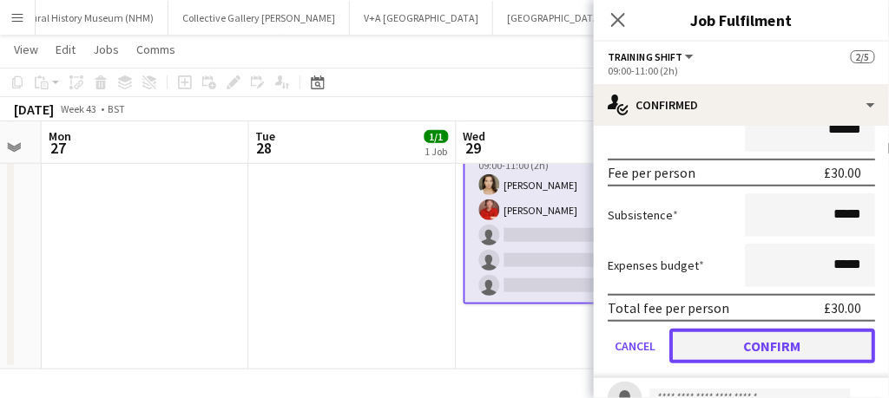
click at [737, 346] on button "Confirm" at bounding box center [772, 346] width 206 height 35
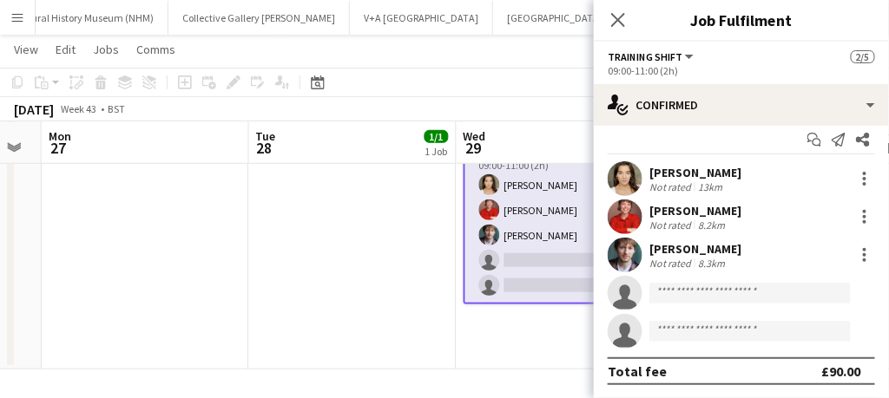
scroll to position [0, 0]
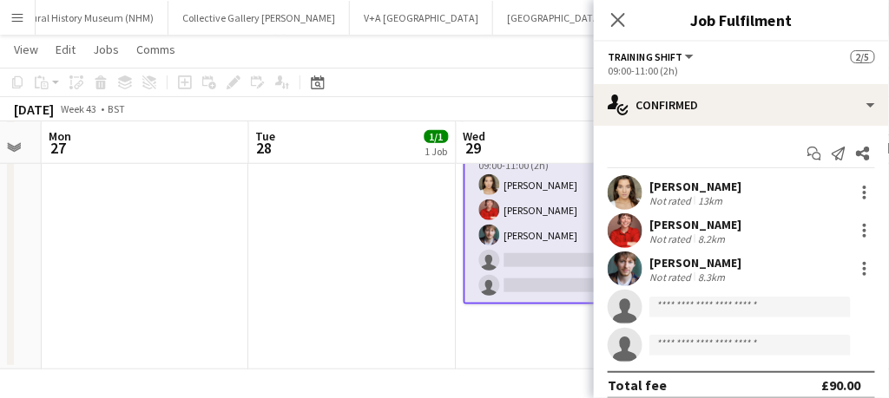
click at [558, 266] on app-card-role "Training shift [DATE] 09:00-11:00 (2h) [PERSON_NAME] [PERSON_NAME] [PERSON_NAME…" at bounding box center [561, 222] width 194 height 163
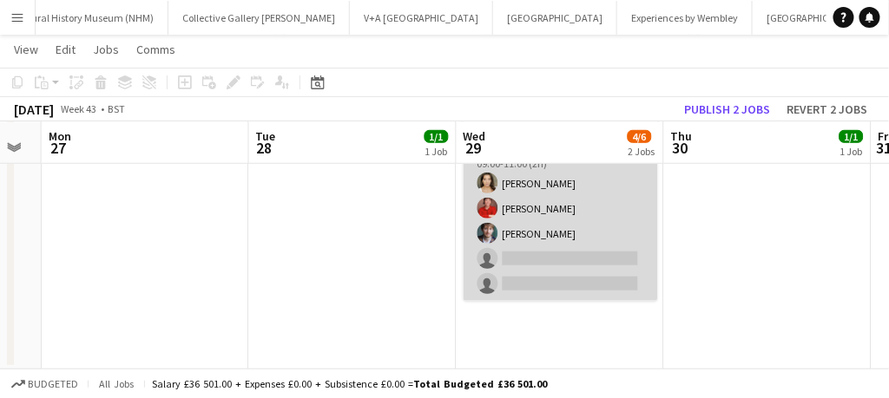
click at [590, 227] on app-card-role "Training shift [DATE] 09:00-11:00 (2h) [PERSON_NAME] [PERSON_NAME] [PERSON_NAME…" at bounding box center [561, 221] width 194 height 160
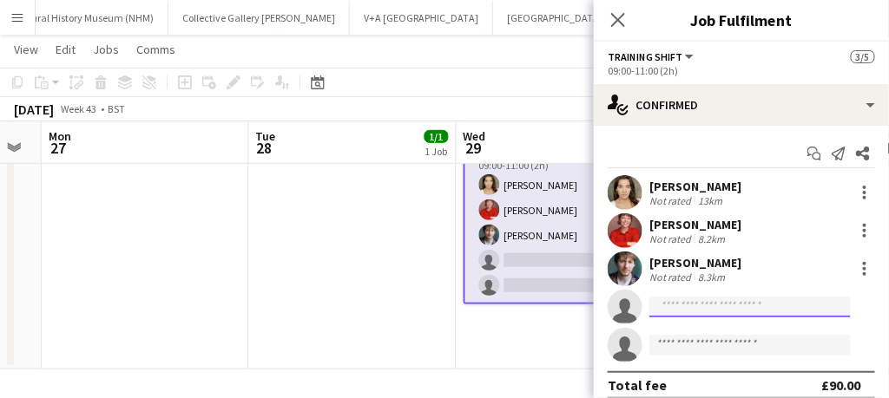
click at [677, 306] on input at bounding box center [749, 307] width 201 height 21
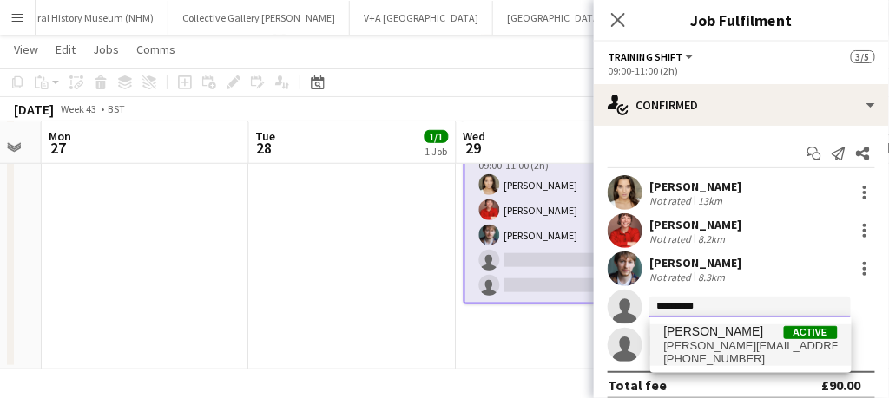
type input "*********"
click at [687, 335] on span "[PERSON_NAME]" at bounding box center [714, 332] width 100 height 15
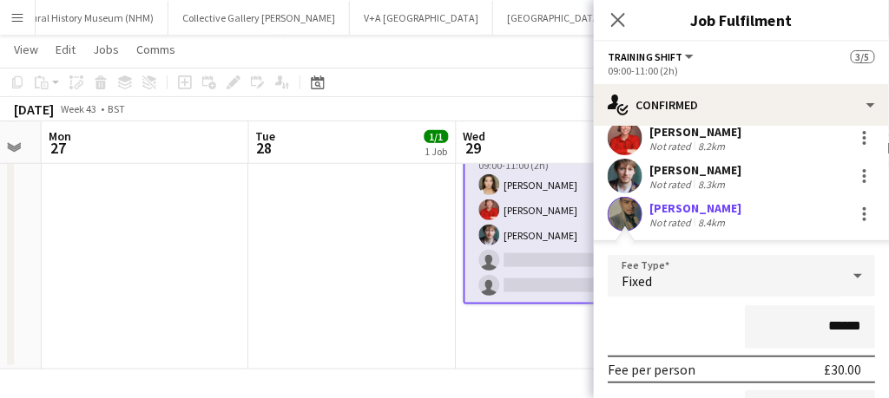
scroll to position [155, 0]
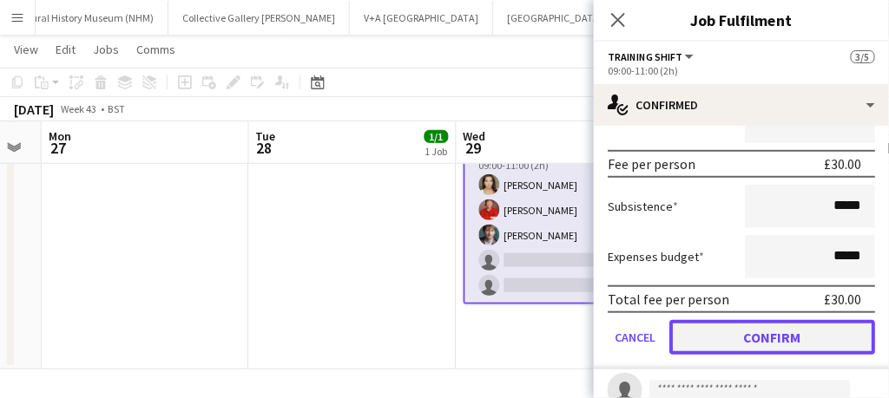
click at [687, 335] on button "Confirm" at bounding box center [772, 337] width 206 height 35
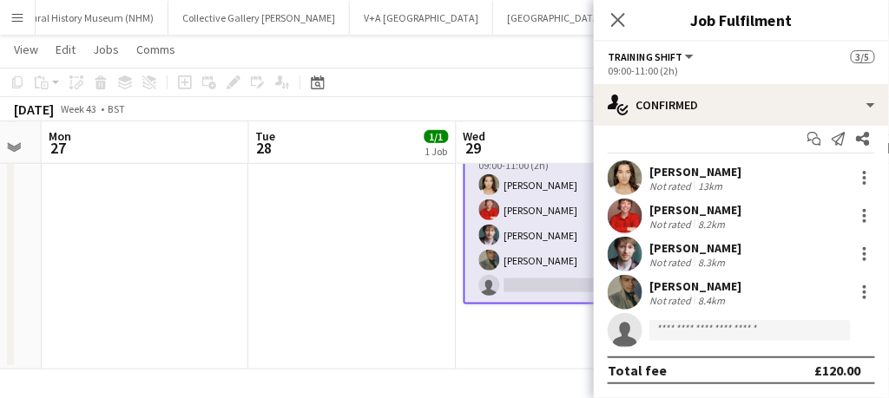
scroll to position [14, 0]
click at [681, 328] on input at bounding box center [749, 331] width 201 height 21
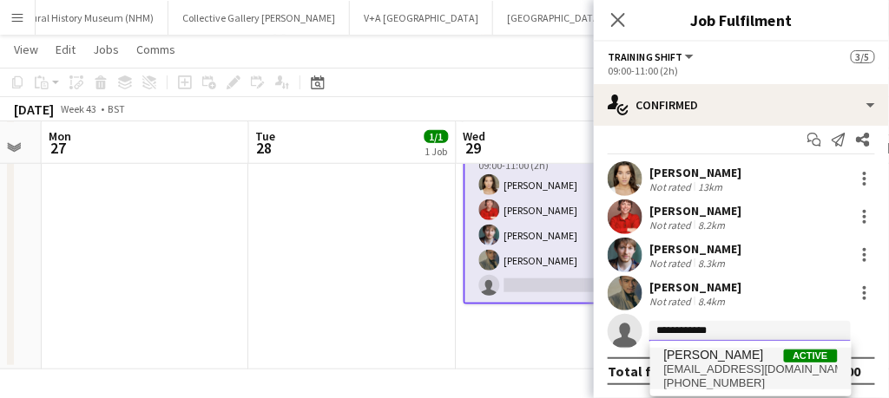
type input "**********"
click at [693, 381] on span "[PHONE_NUMBER]" at bounding box center [751, 384] width 174 height 14
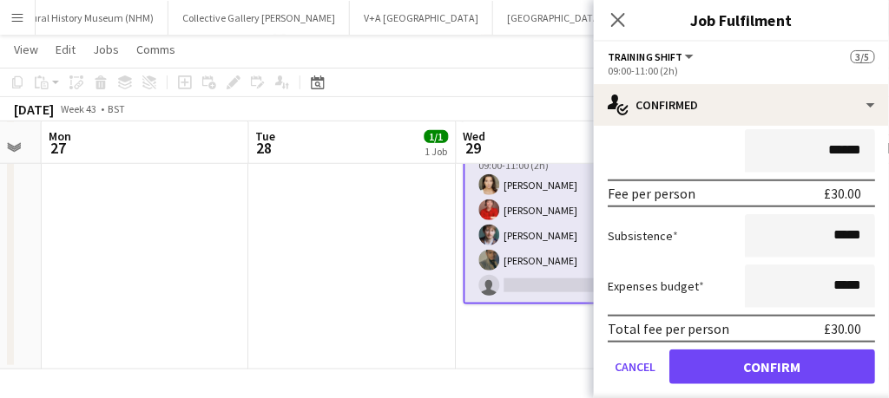
scroll to position [309, 0]
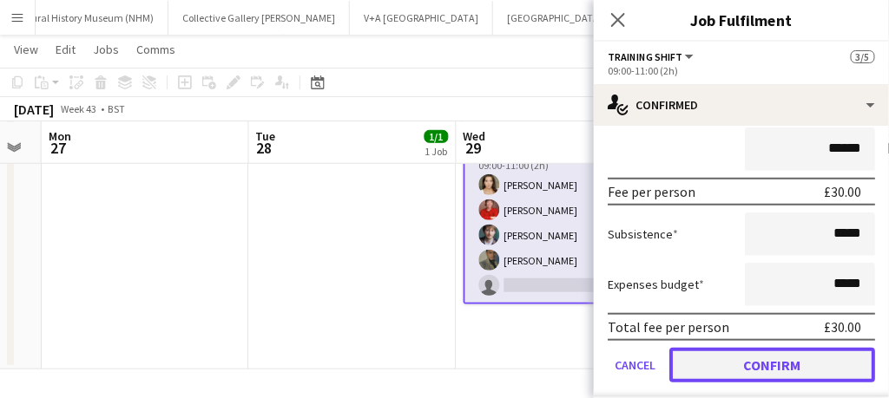
click at [737, 376] on button "Confirm" at bounding box center [772, 365] width 206 height 35
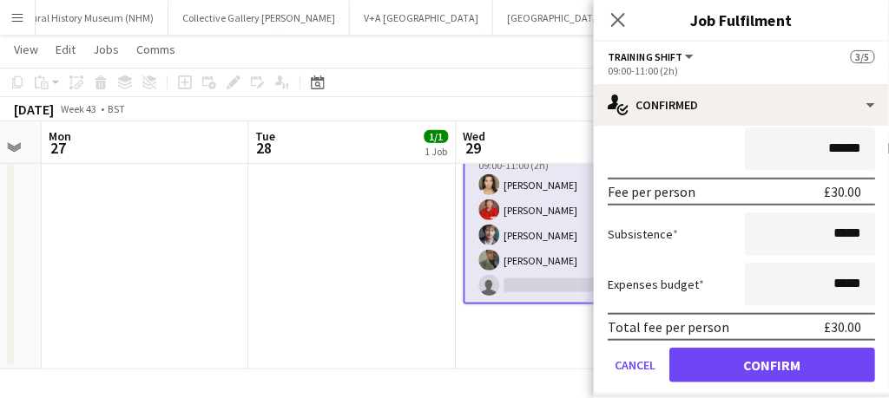
scroll to position [14, 0]
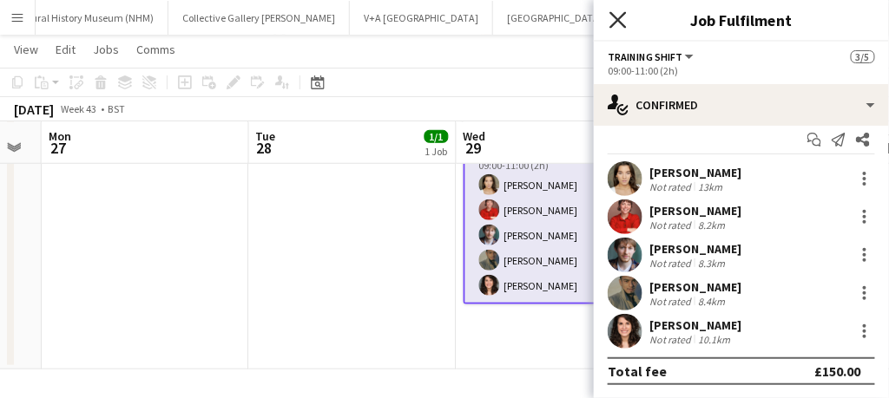
click at [621, 20] on icon "Close pop-in" at bounding box center [617, 19] width 16 height 16
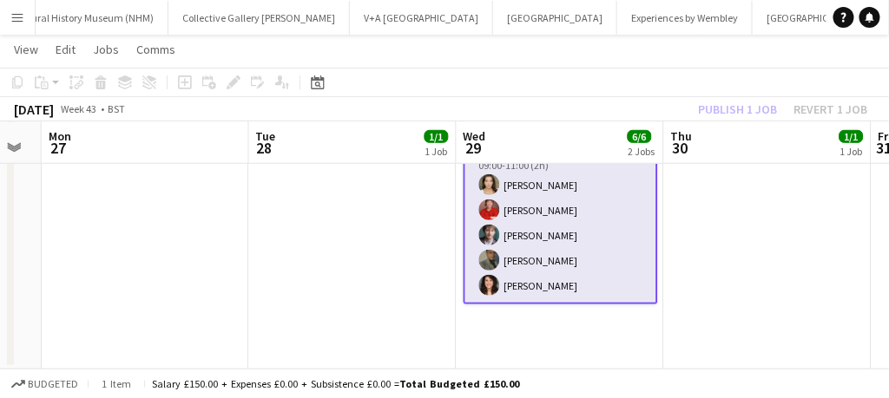
click at [616, 242] on app-card-role "Training shift [DATE] 09:00-11:00 (2h) [PERSON_NAME] [PERSON_NAME] [PERSON_NAME…" at bounding box center [561, 222] width 194 height 163
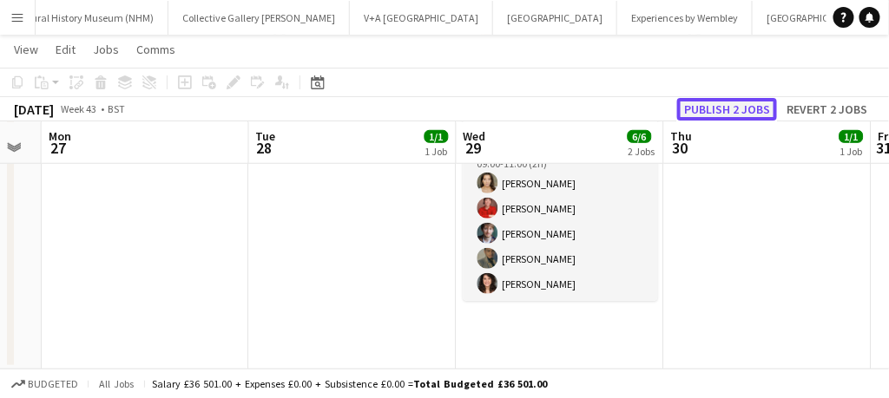
click at [727, 108] on button "Publish 2 jobs" at bounding box center [727, 109] width 100 height 23
